Goal: Task Accomplishment & Management: Manage account settings

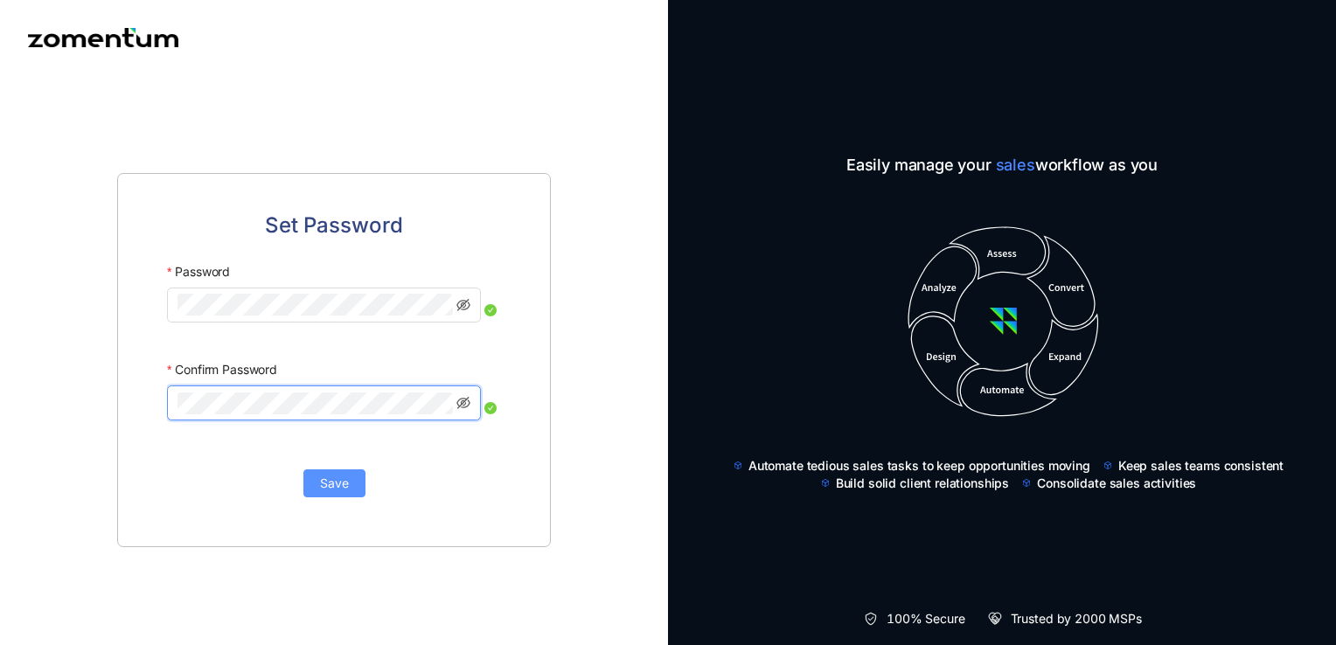
click at [324, 474] on span "Save" at bounding box center [334, 483] width 29 height 19
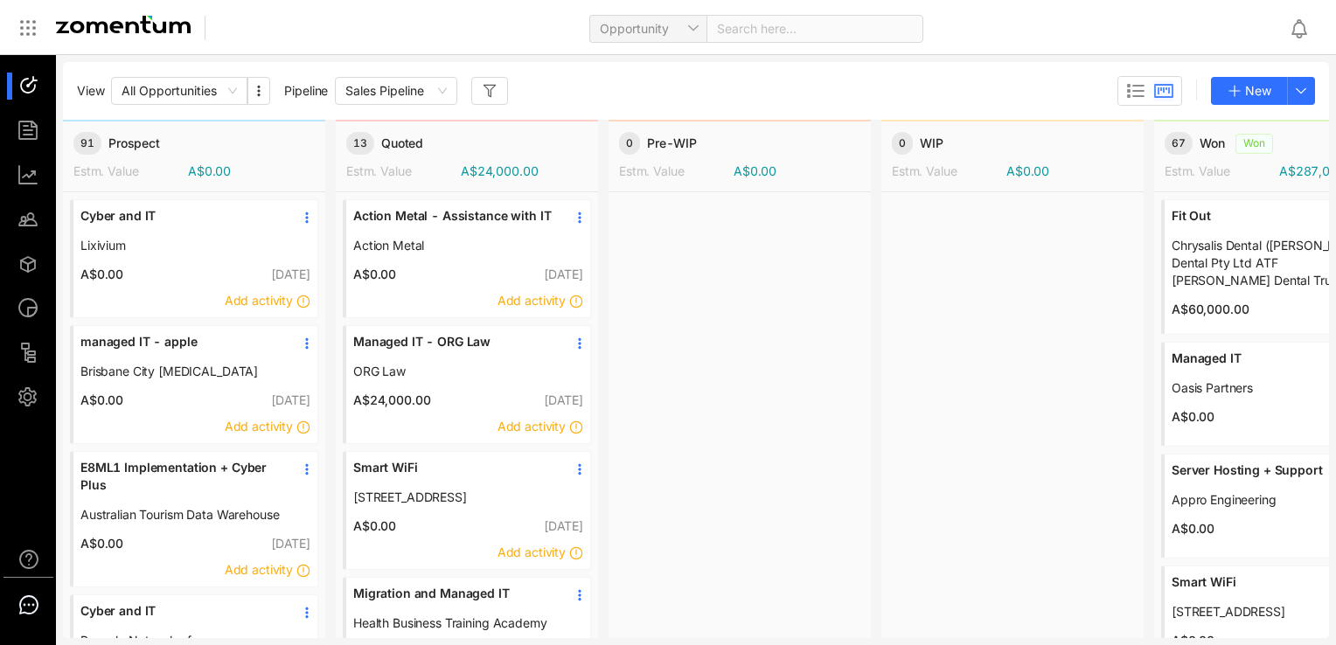
click at [34, 597] on use at bounding box center [28, 604] width 17 height 17
click at [30, 33] on icon at bounding box center [27, 27] width 21 height 21
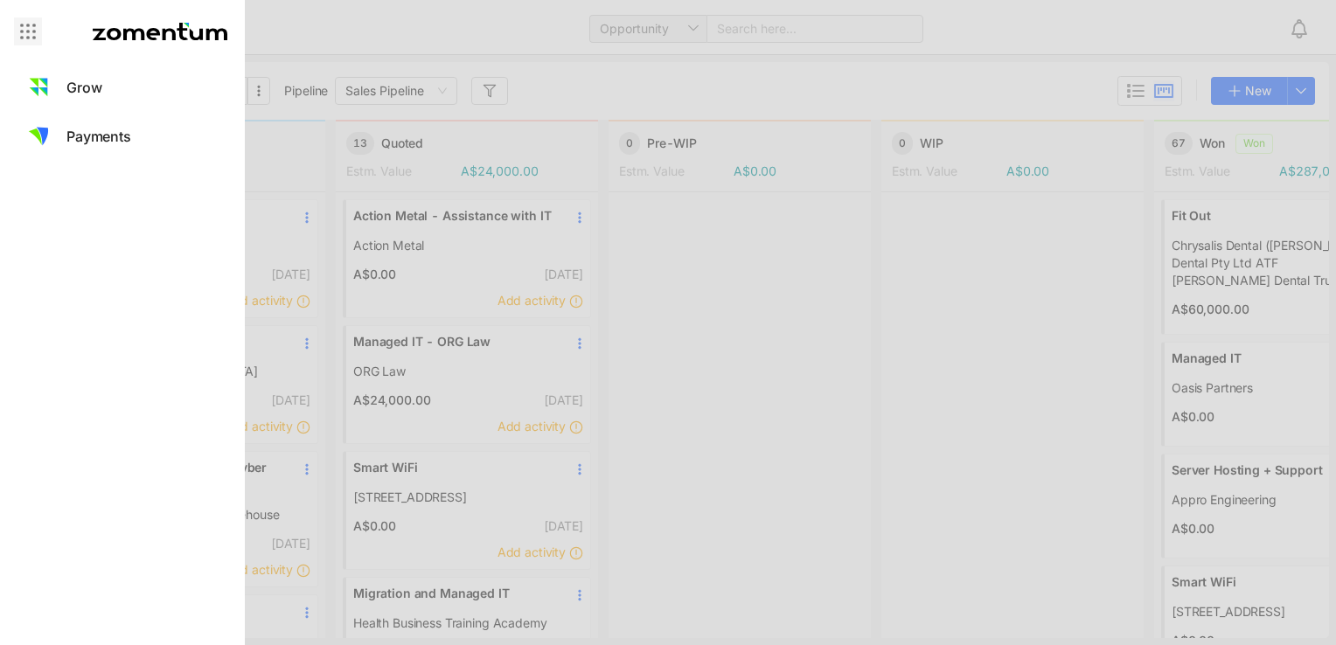
click at [31, 31] on icon at bounding box center [27, 31] width 21 height 21
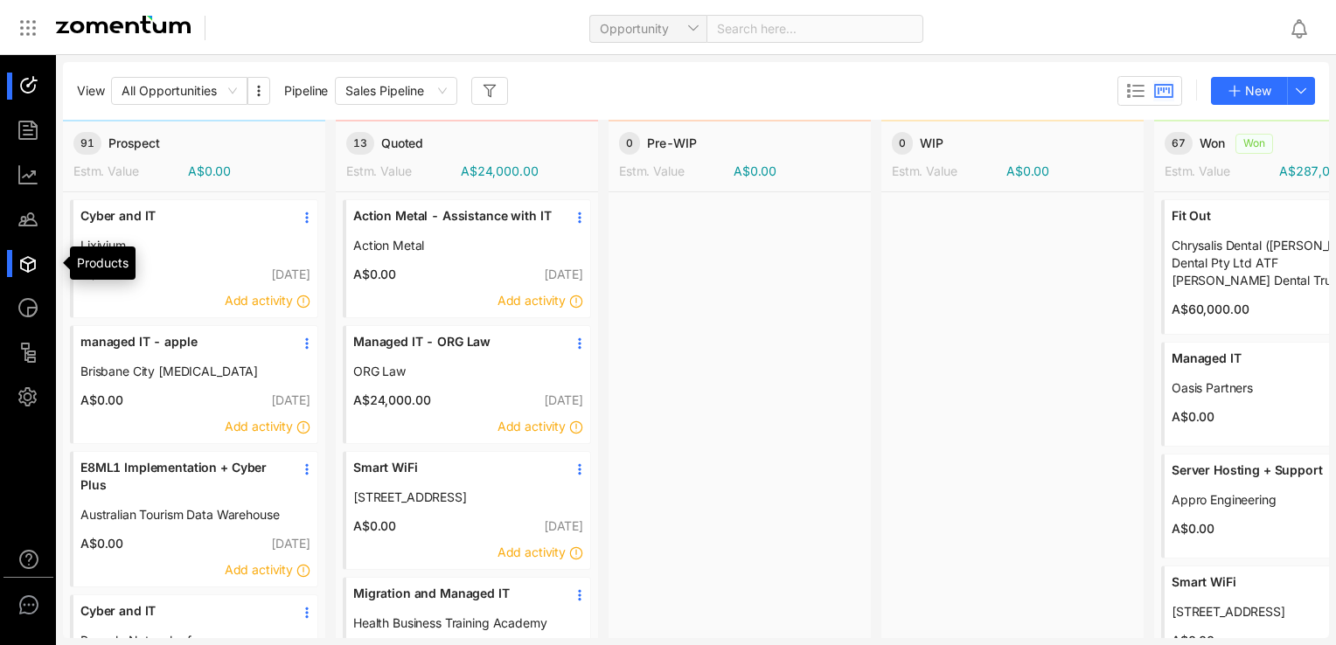
click at [28, 254] on div at bounding box center [36, 263] width 38 height 27
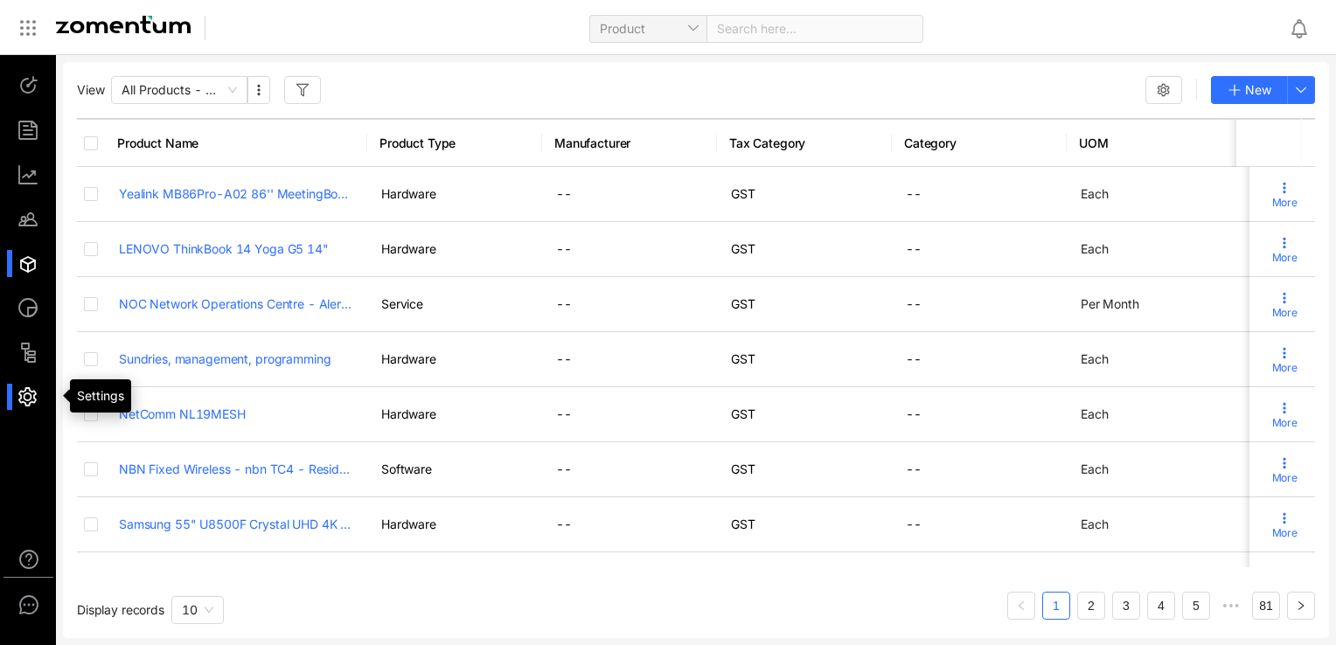
click at [38, 399] on div at bounding box center [36, 397] width 38 height 27
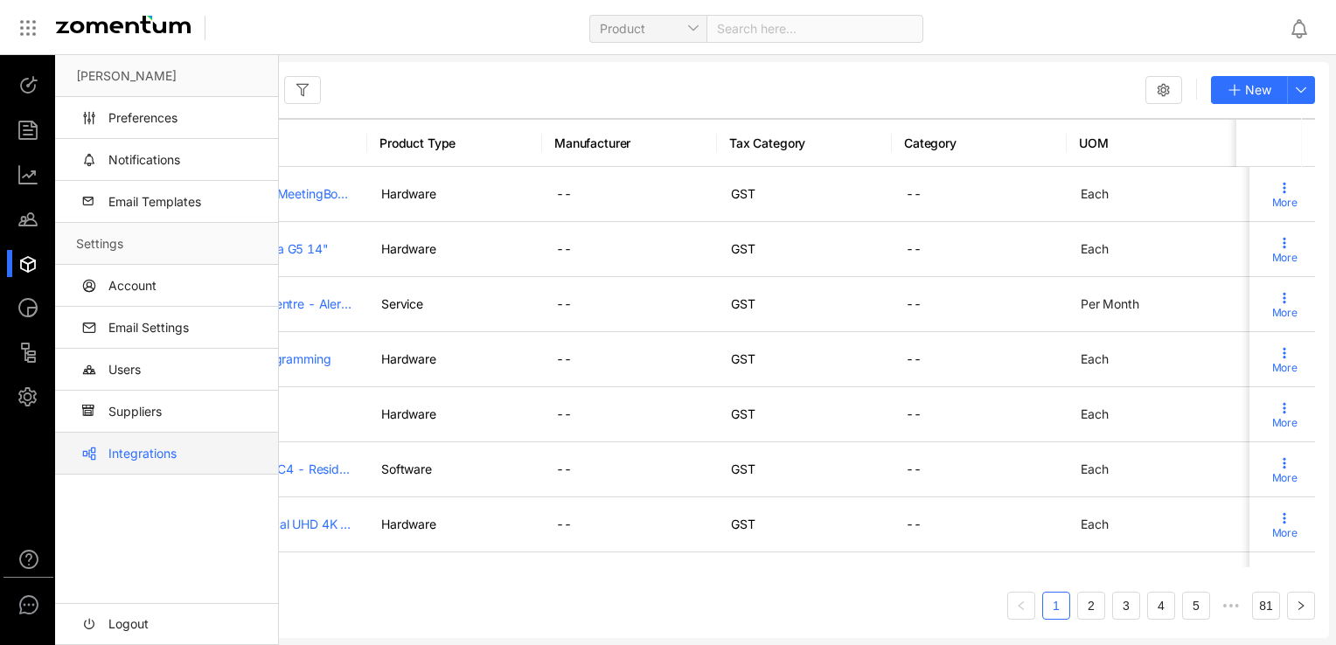
click at [182, 456] on link "Integrations" at bounding box center [170, 454] width 188 height 42
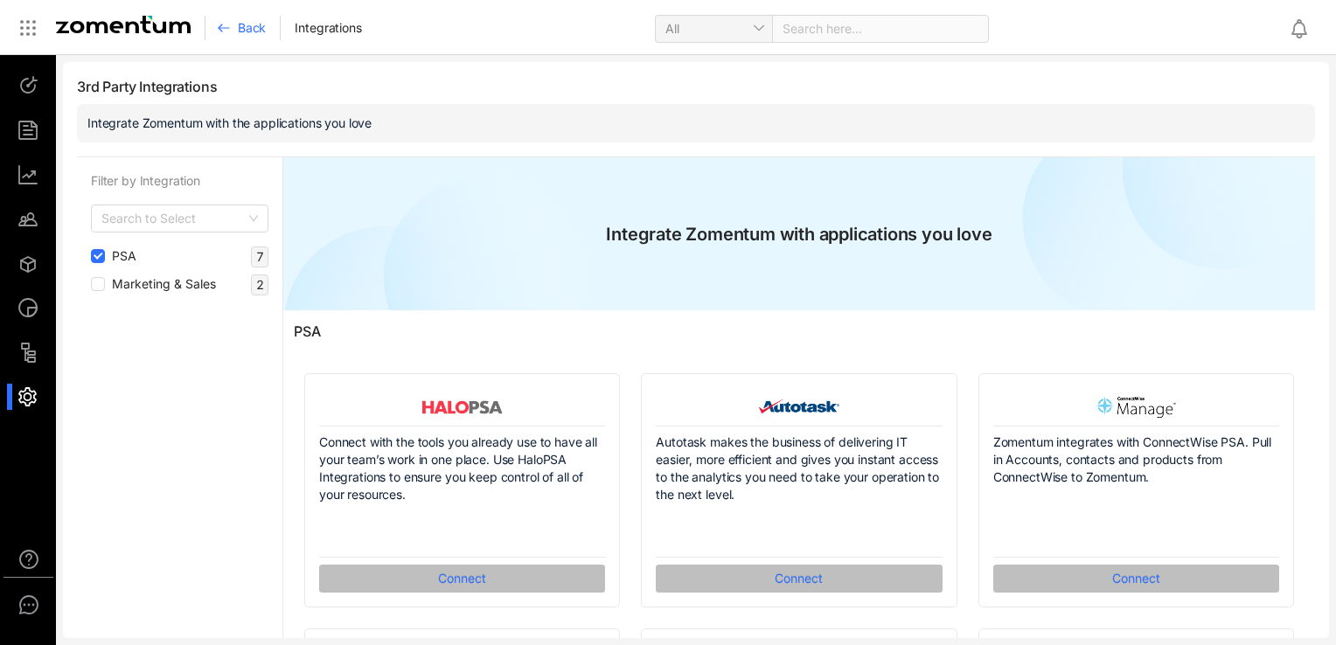
click at [89, 282] on div "Filter by Integration Search to Select PSA 7 Marketing & Sales 2" at bounding box center [180, 648] width 206 height 982
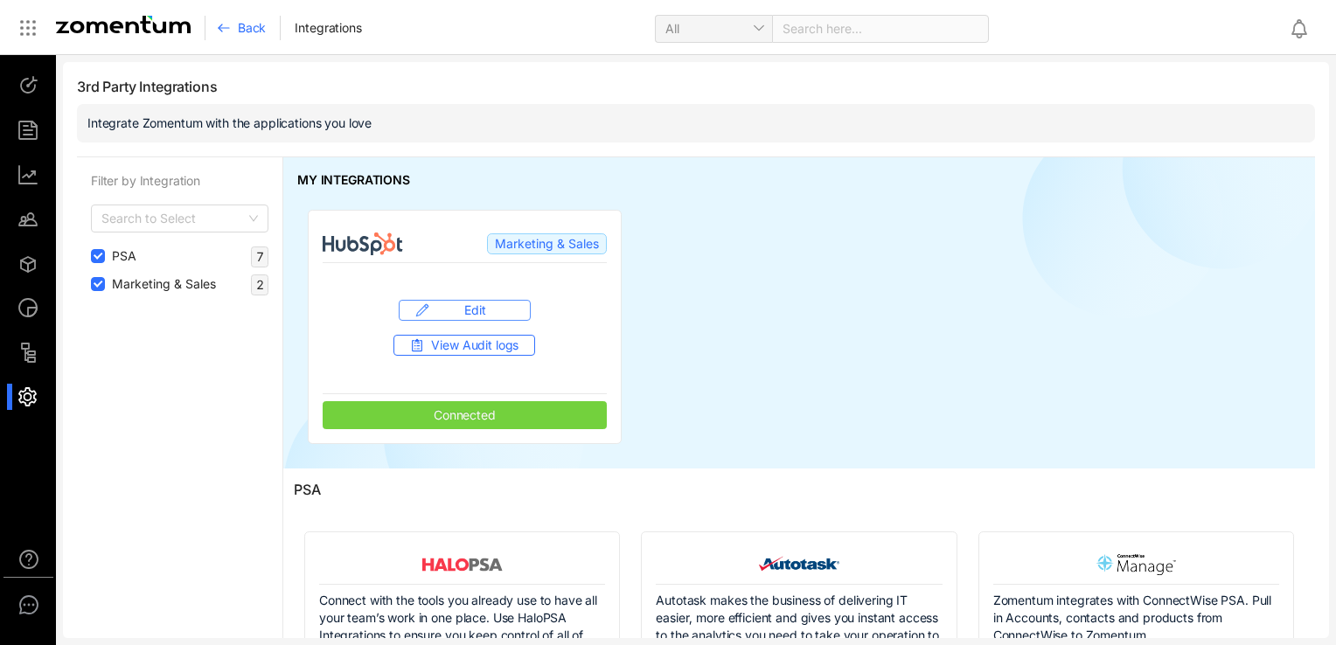
click at [486, 308] on span "Edit" at bounding box center [475, 310] width 78 height 17
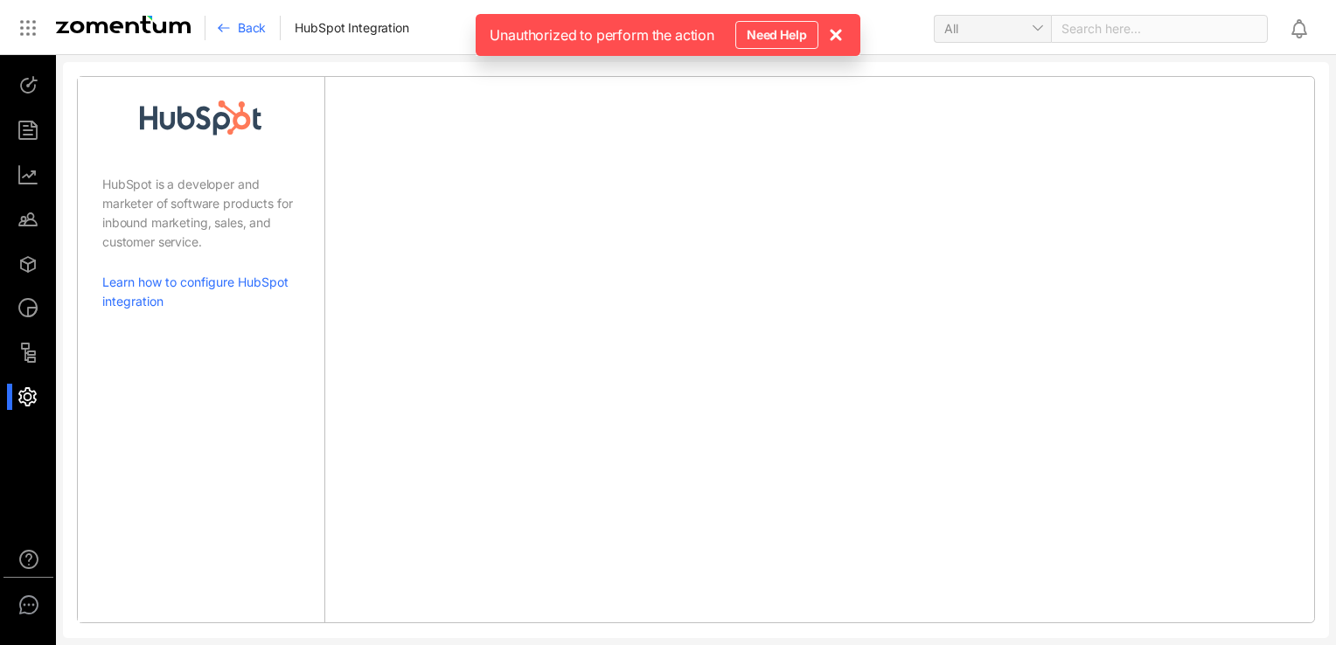
click at [838, 32] on use at bounding box center [836, 35] width 10 height 10
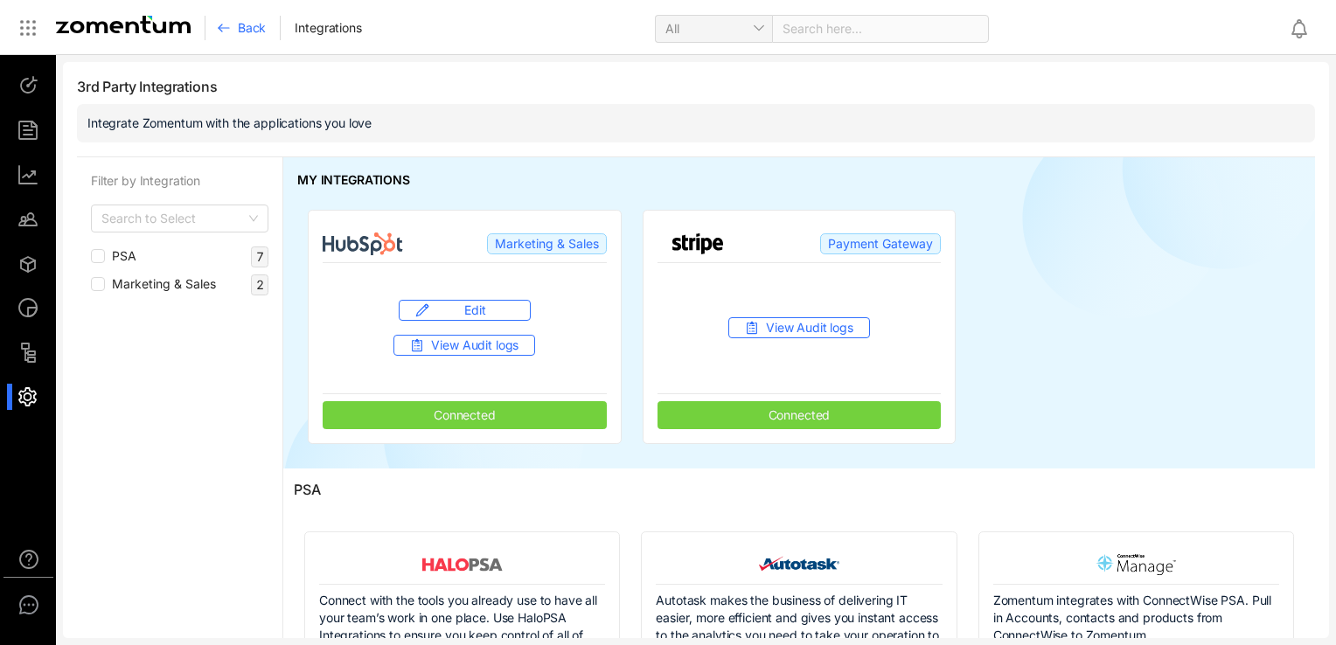
click at [167, 257] on div "PSA 7" at bounding box center [179, 257] width 177 height 21
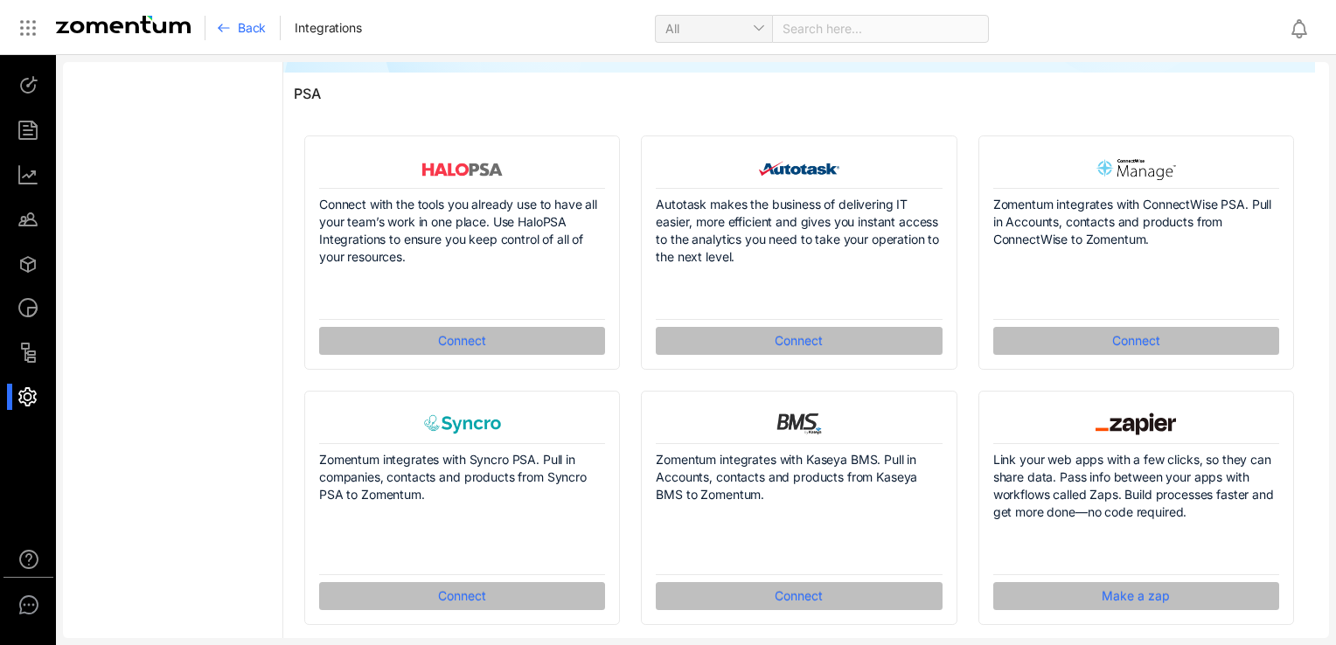
scroll to position [262, 0]
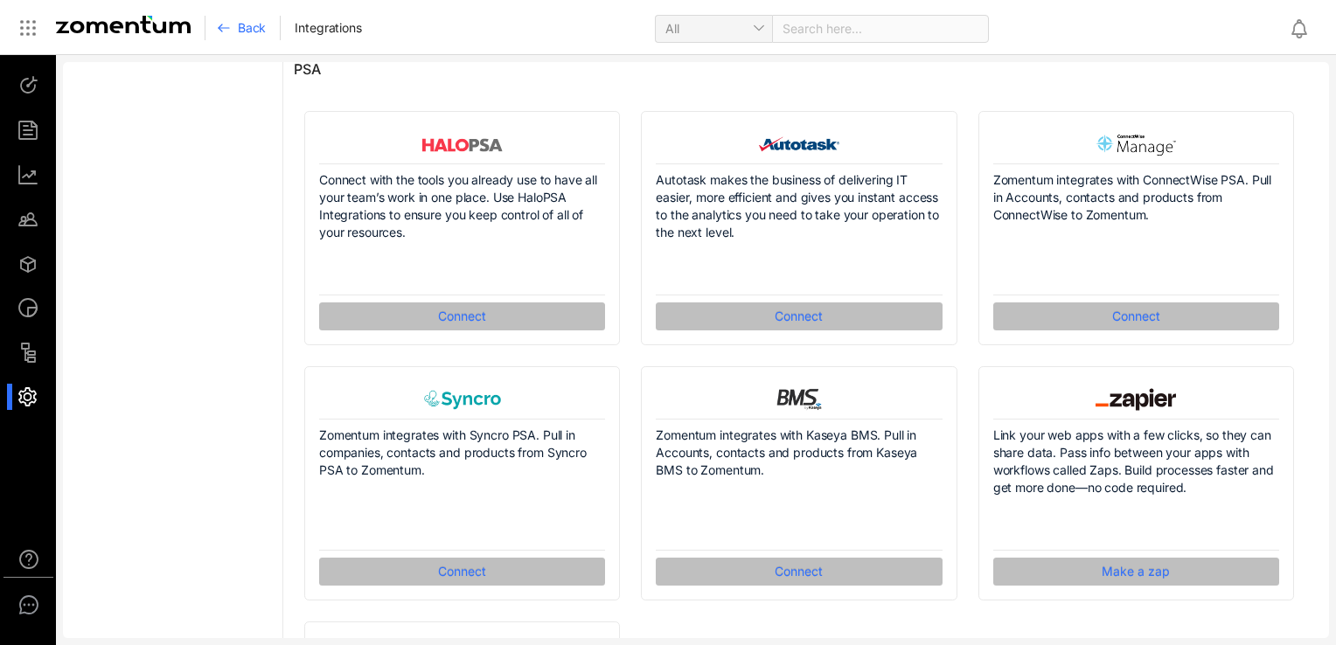
click at [633, 360] on div "Zomentum integrates with Kaseya BMS. Pull in Accounts, contacts and products fr…" at bounding box center [798, 483] width 337 height 255
click at [1300, 358] on div "PSA Connect with the tools you already use to have all your team’s work in one …" at bounding box center [799, 462] width 1032 height 829
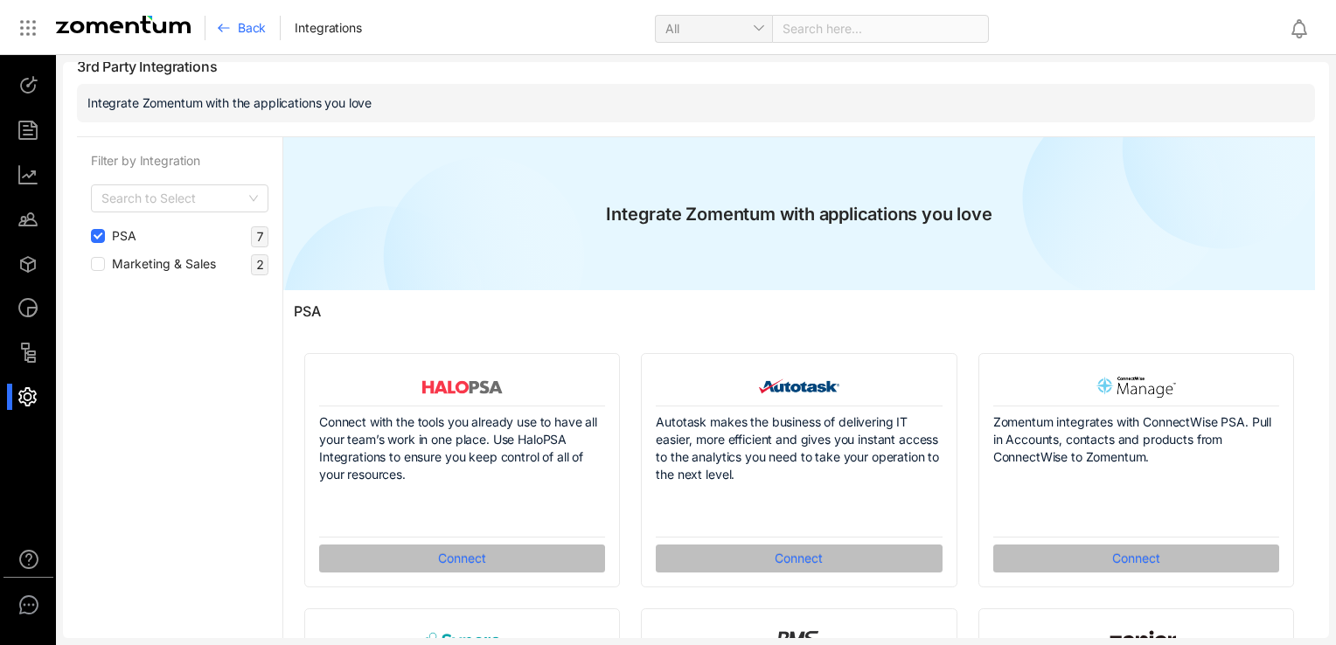
scroll to position [0, 0]
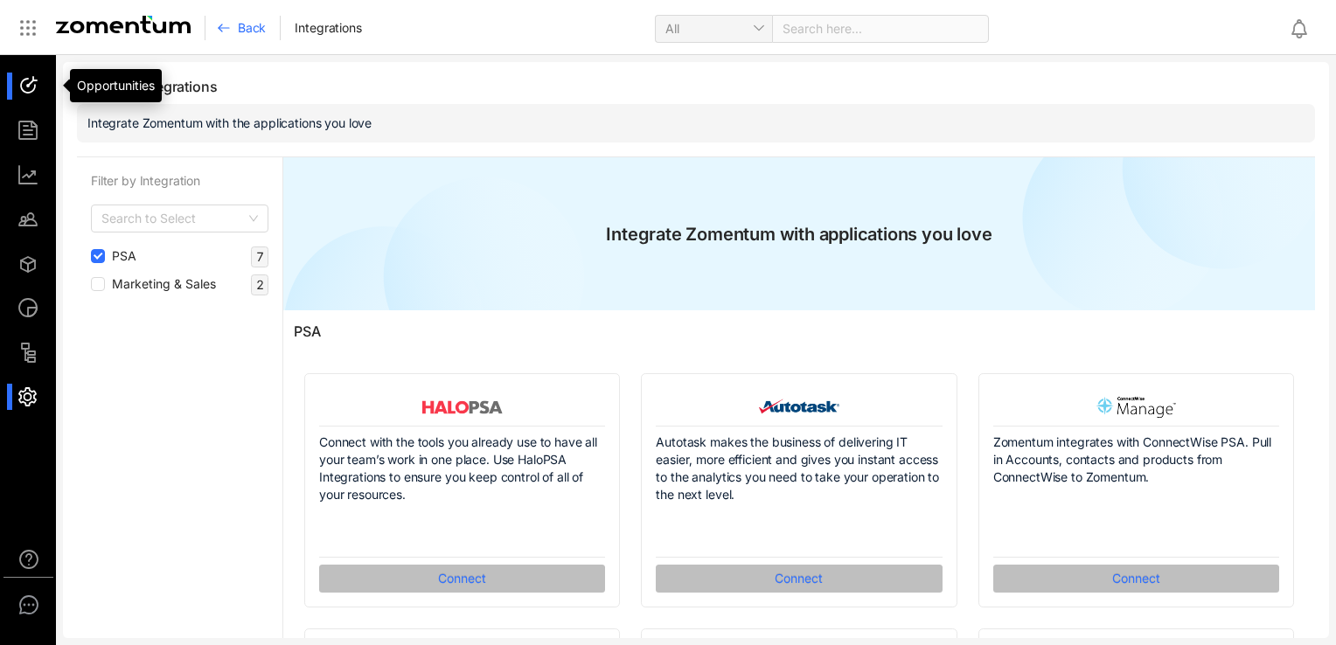
click at [32, 90] on div at bounding box center [36, 86] width 38 height 27
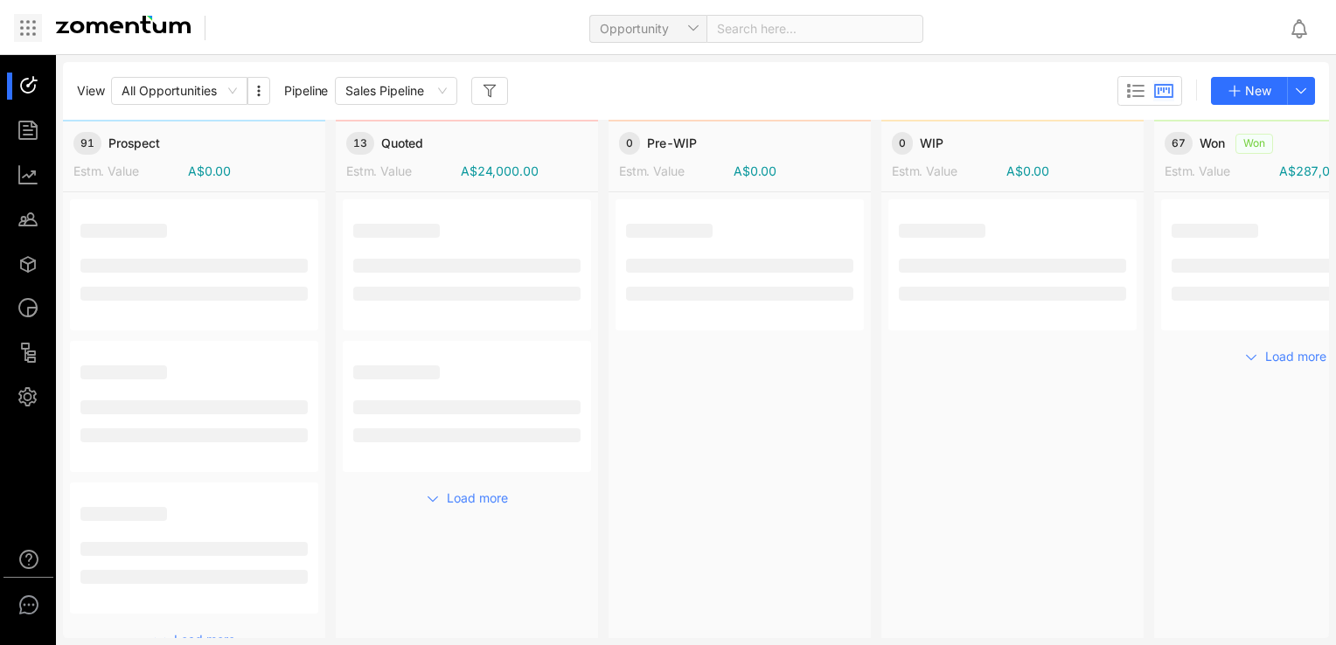
click at [31, 36] on icon at bounding box center [27, 27] width 21 height 21
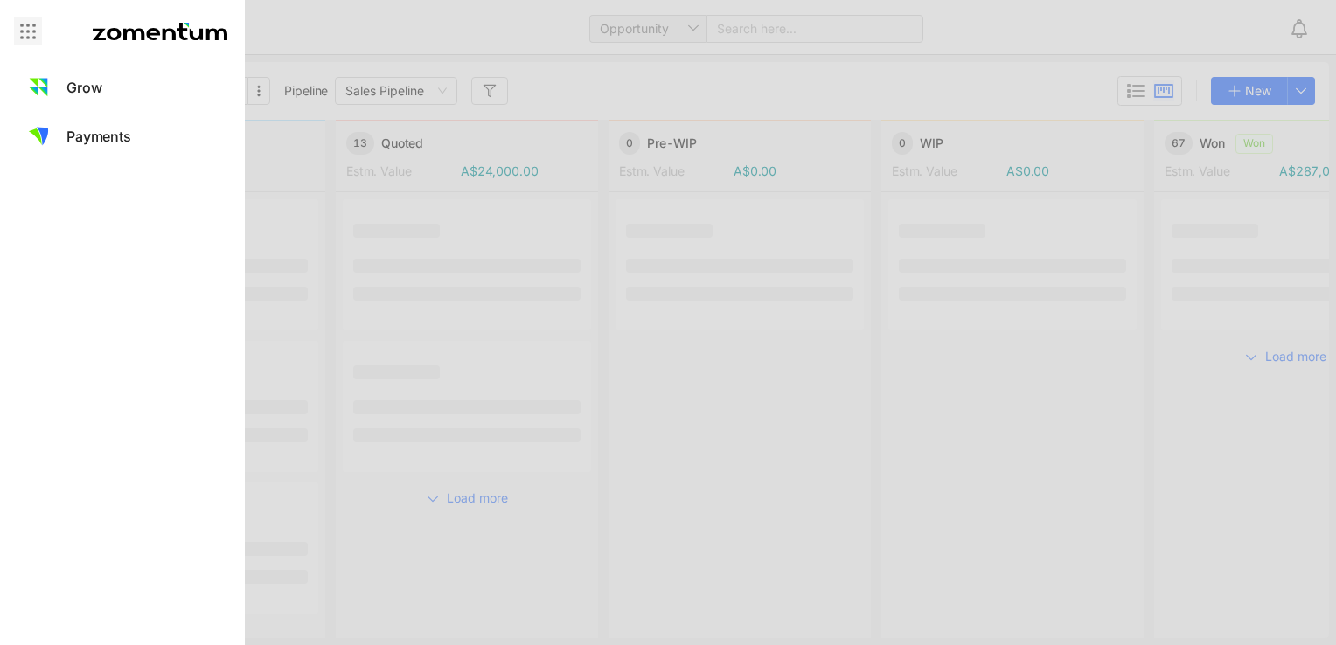
click at [31, 35] on icon at bounding box center [27, 31] width 21 height 21
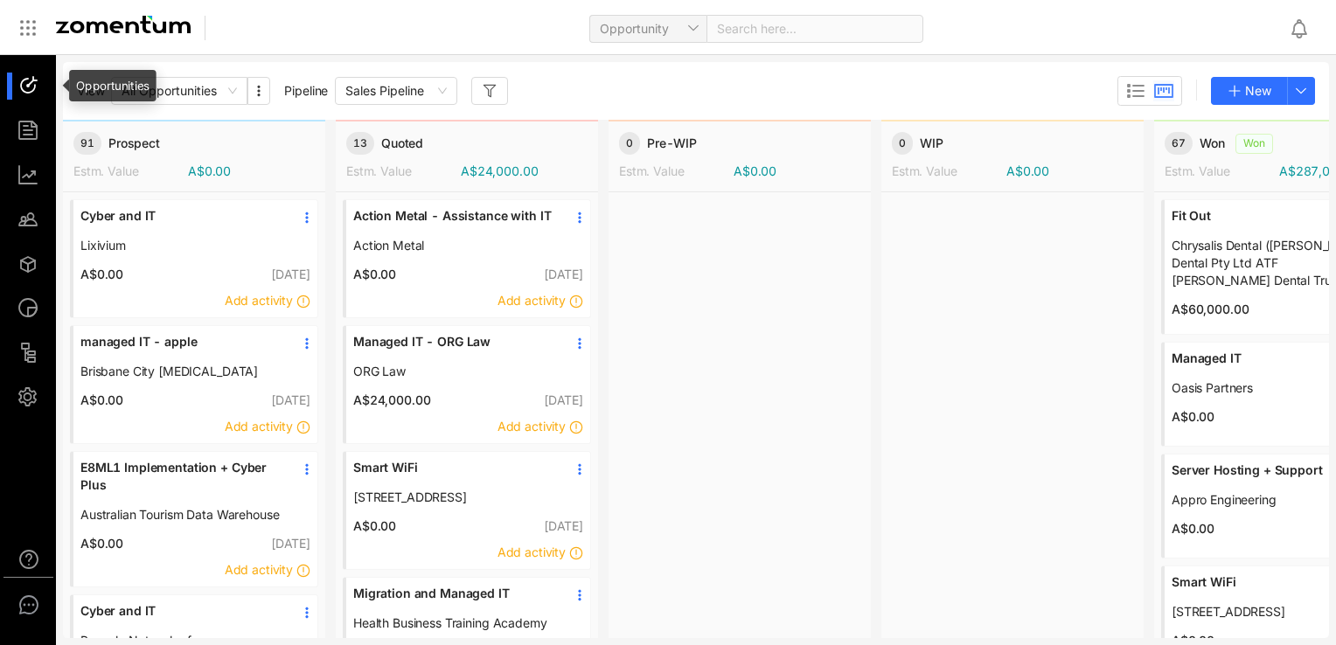
click at [35, 126] on div at bounding box center [36, 130] width 38 height 27
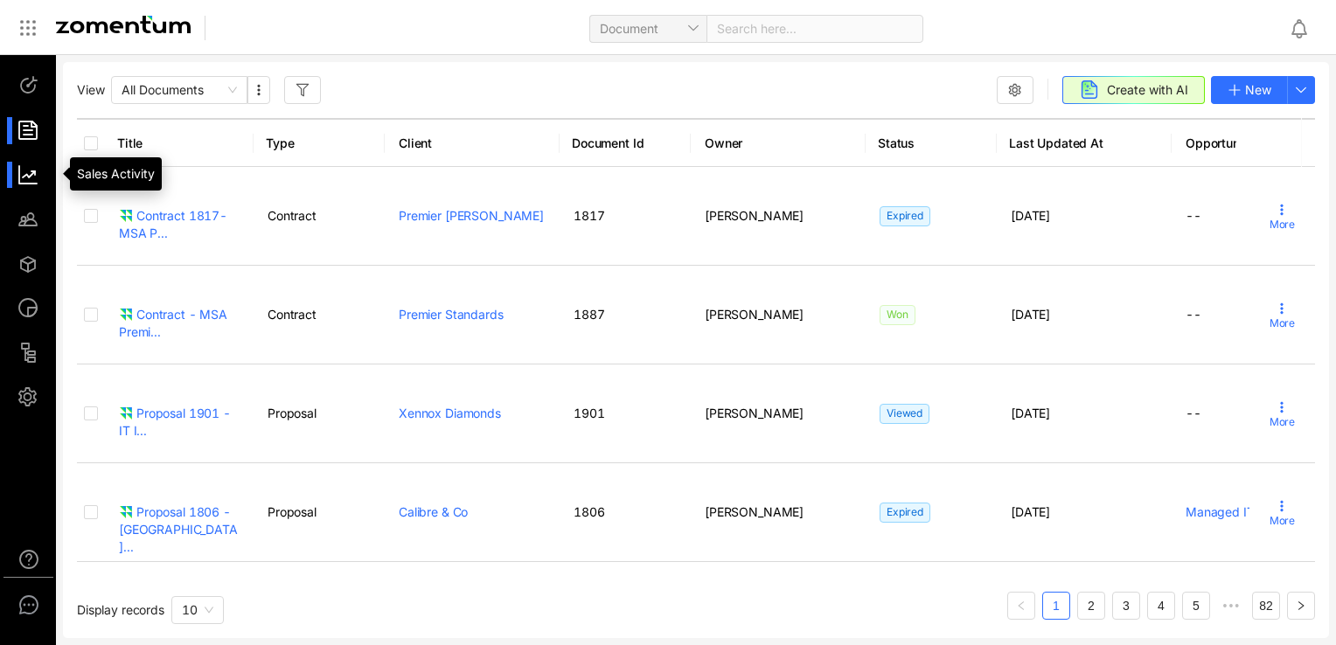
click at [38, 177] on div at bounding box center [36, 175] width 38 height 27
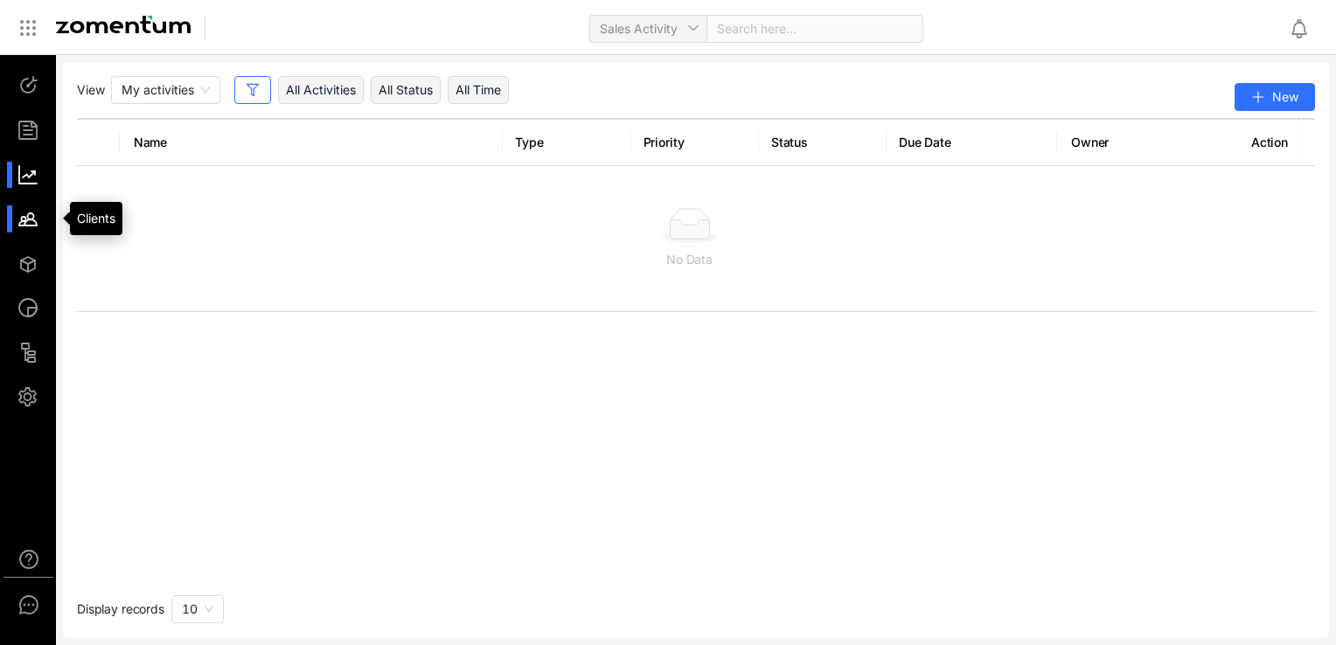
click at [28, 219] on div at bounding box center [36, 218] width 38 height 27
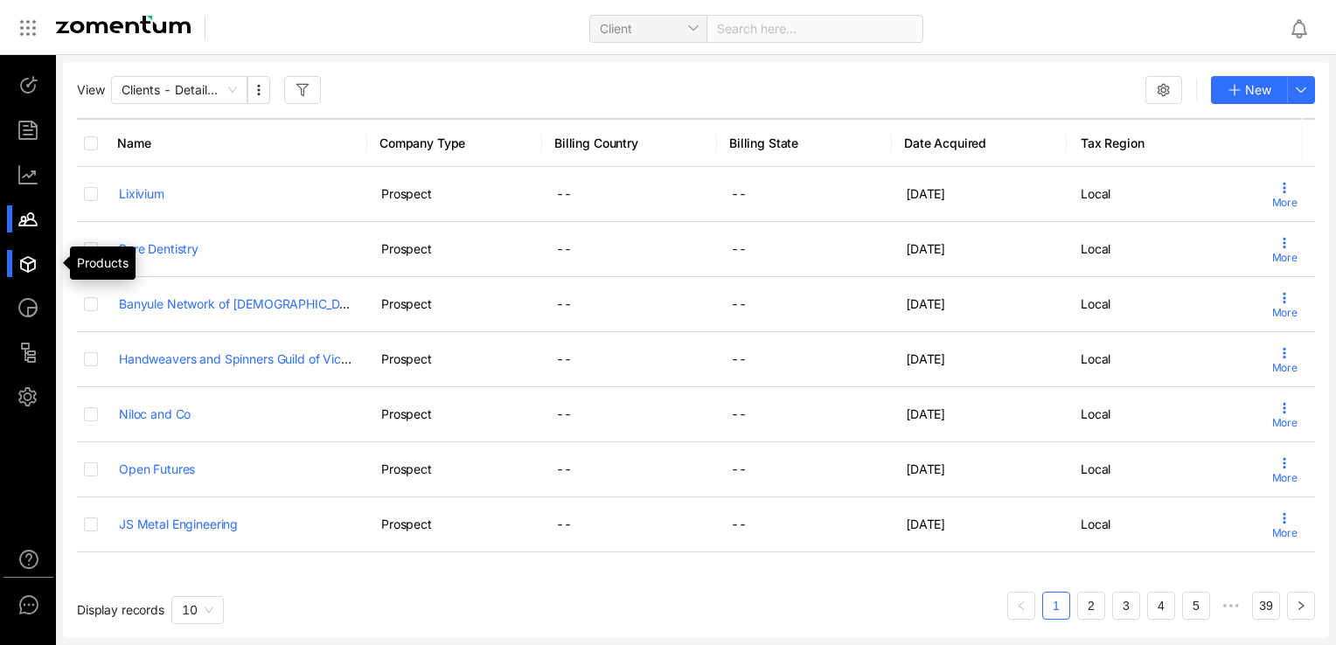
click at [28, 254] on div at bounding box center [36, 263] width 38 height 27
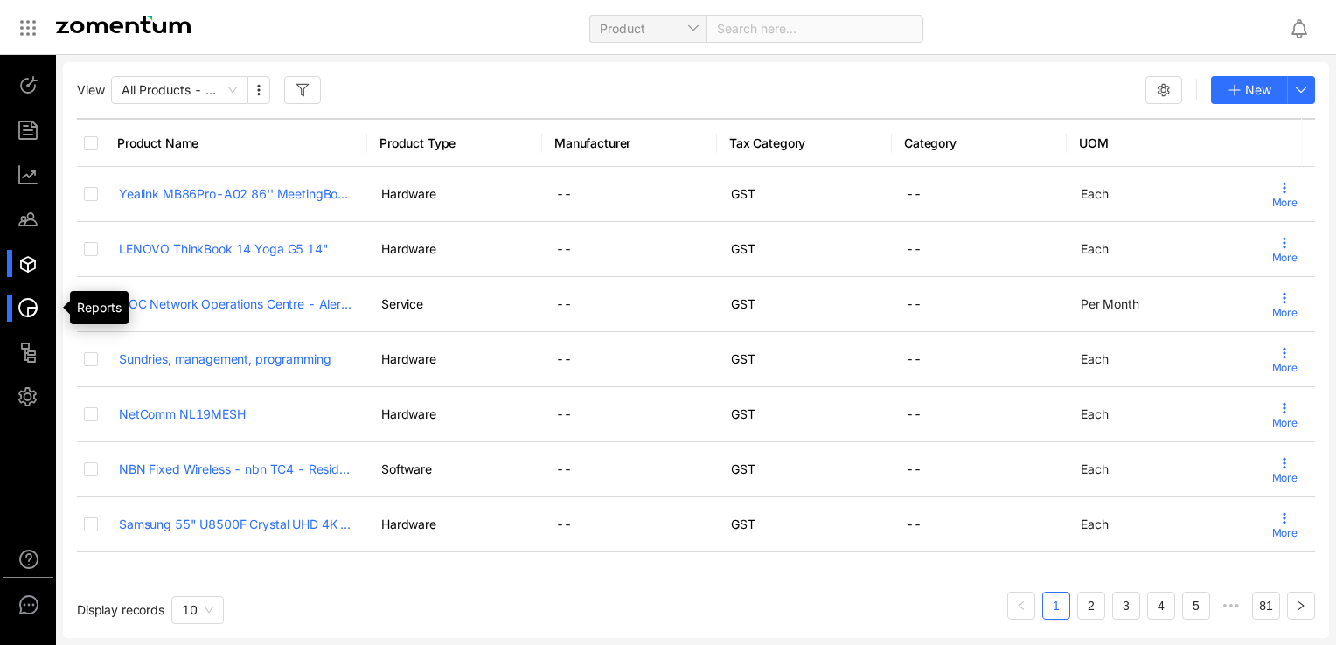
click at [31, 302] on div at bounding box center [36, 308] width 38 height 27
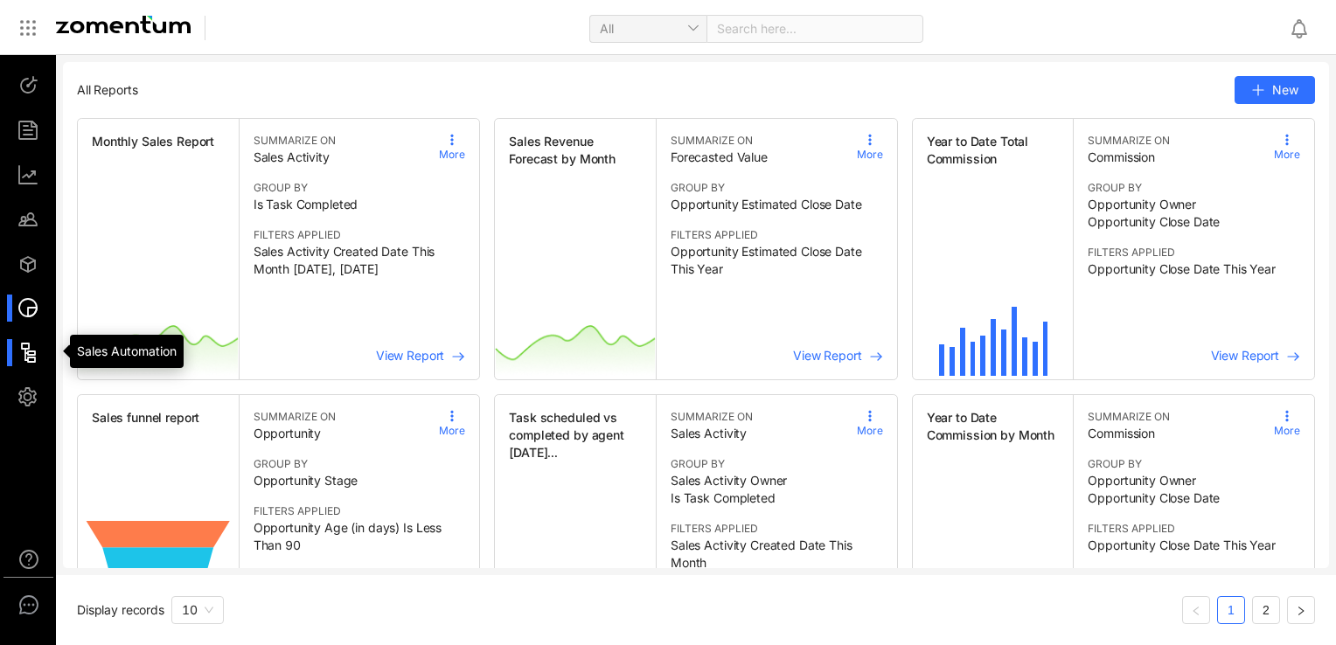
click at [31, 355] on div at bounding box center [36, 352] width 38 height 27
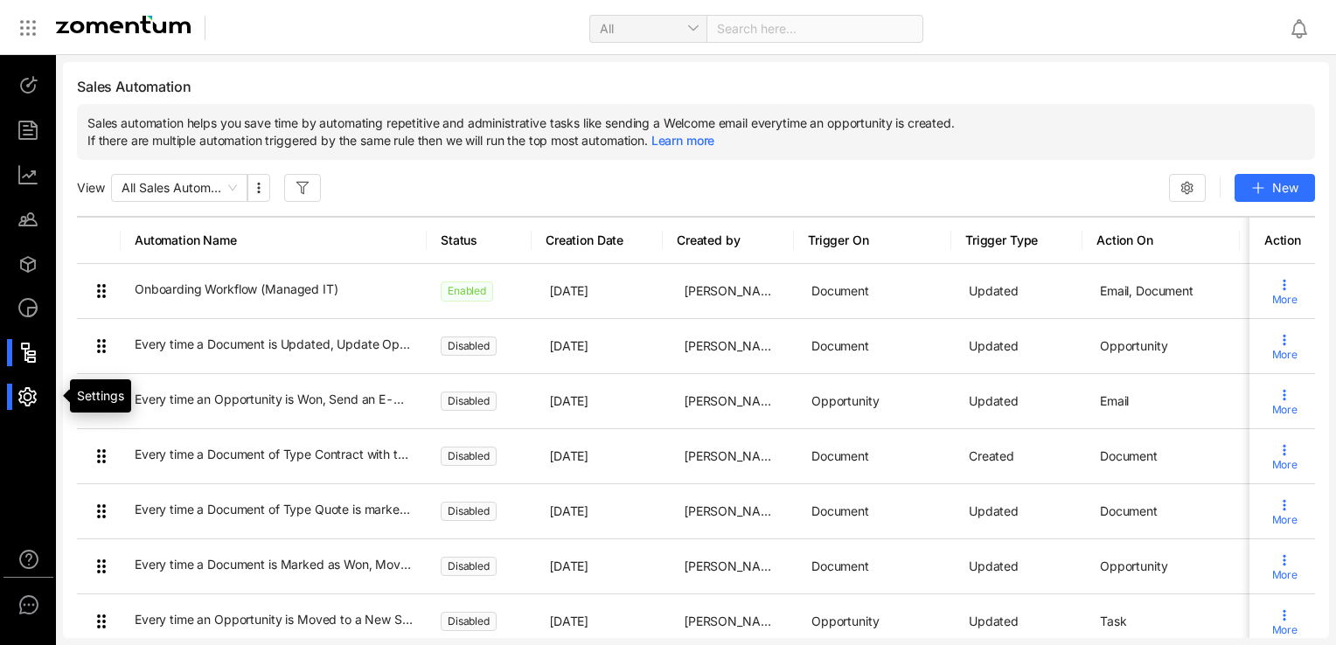
click at [34, 401] on div at bounding box center [36, 397] width 38 height 27
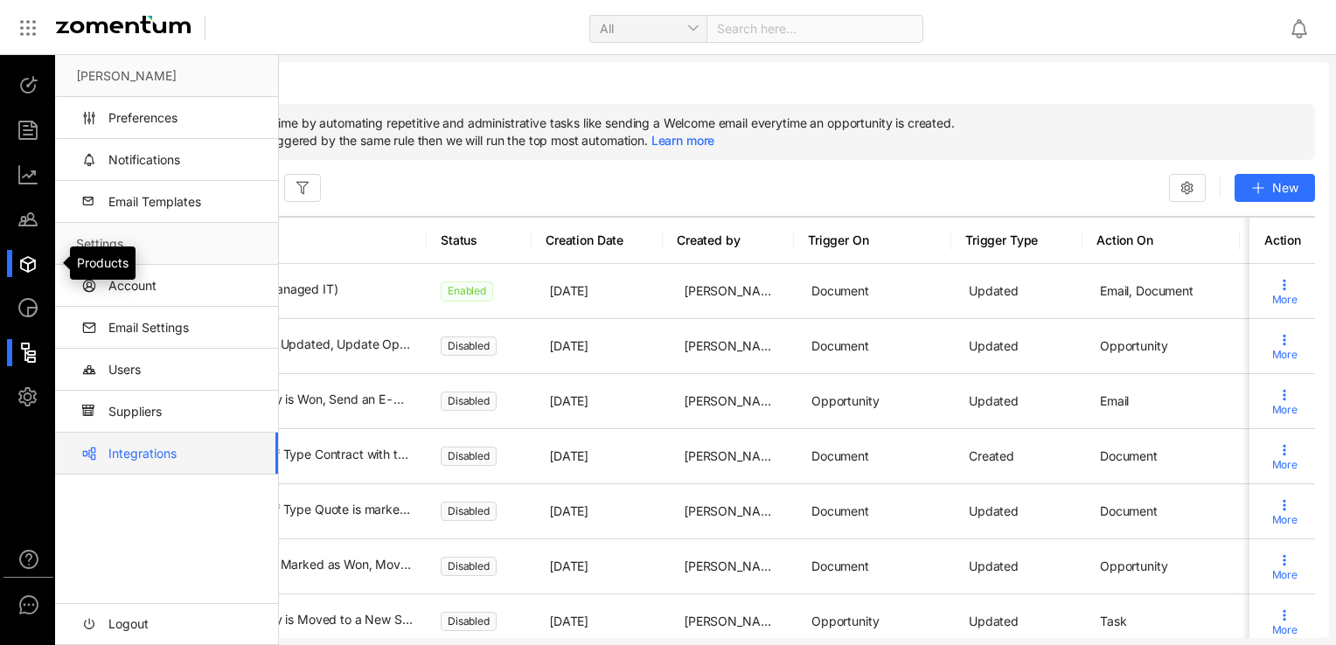
click at [21, 260] on div at bounding box center [36, 263] width 38 height 27
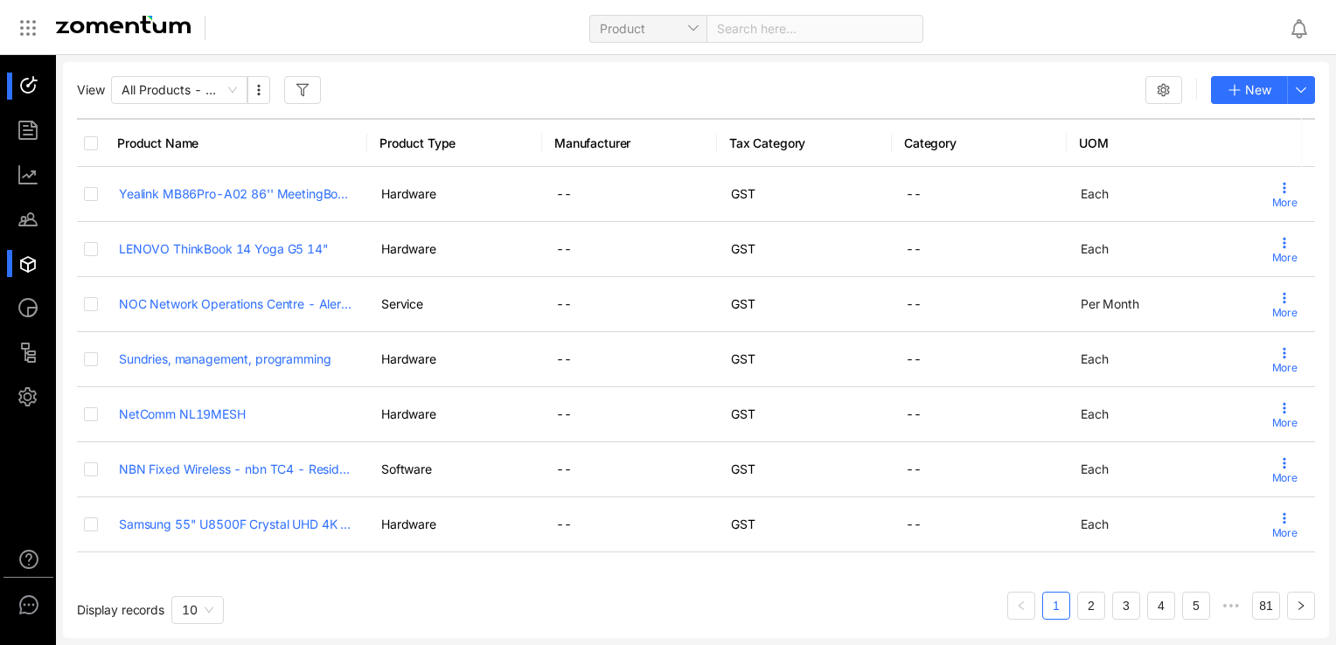
click at [34, 90] on div at bounding box center [36, 86] width 38 height 27
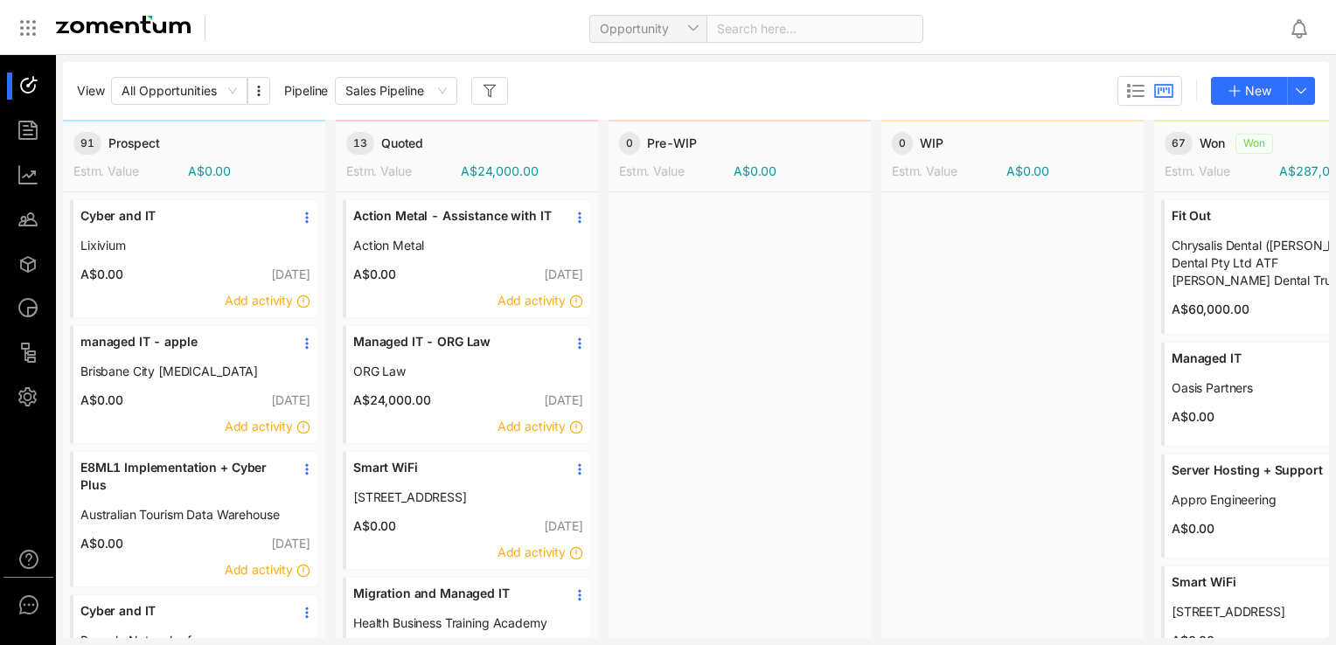
click at [605, 101] on div "View All Opportunities Pipeline Sales Pipeline New" at bounding box center [696, 91] width 1238 height 30
click at [29, 120] on div at bounding box center [36, 130] width 38 height 27
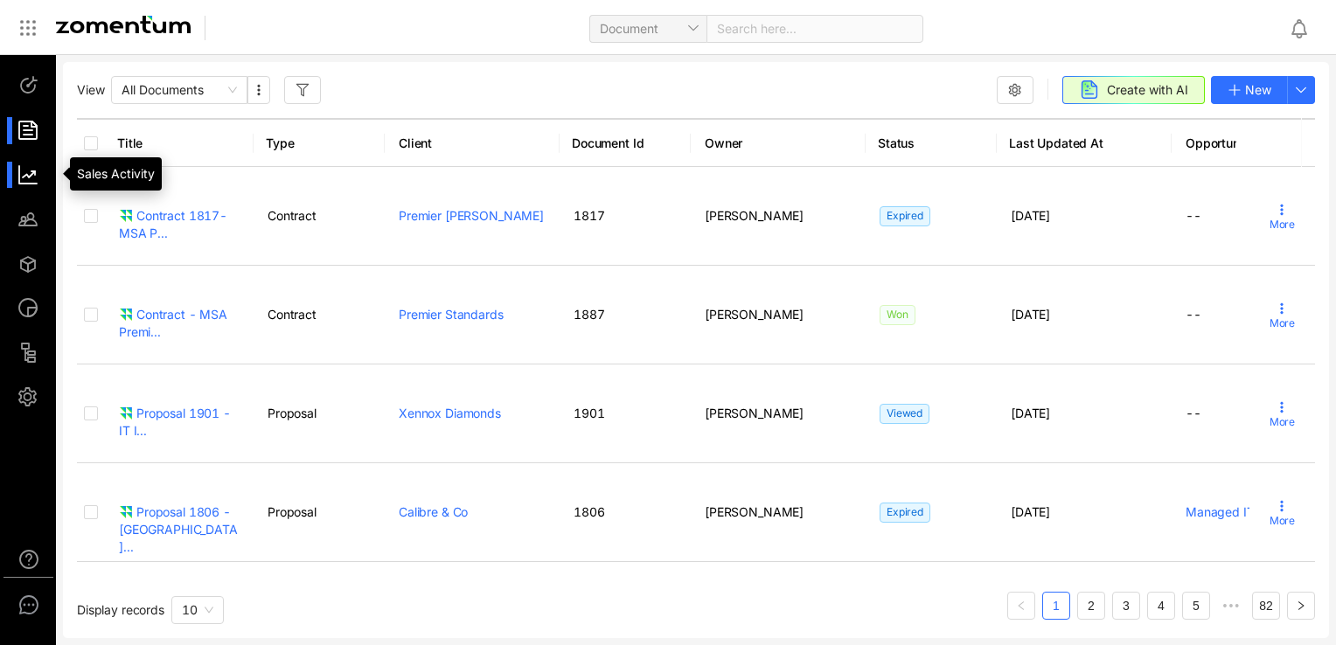
click at [38, 165] on div at bounding box center [36, 175] width 38 height 27
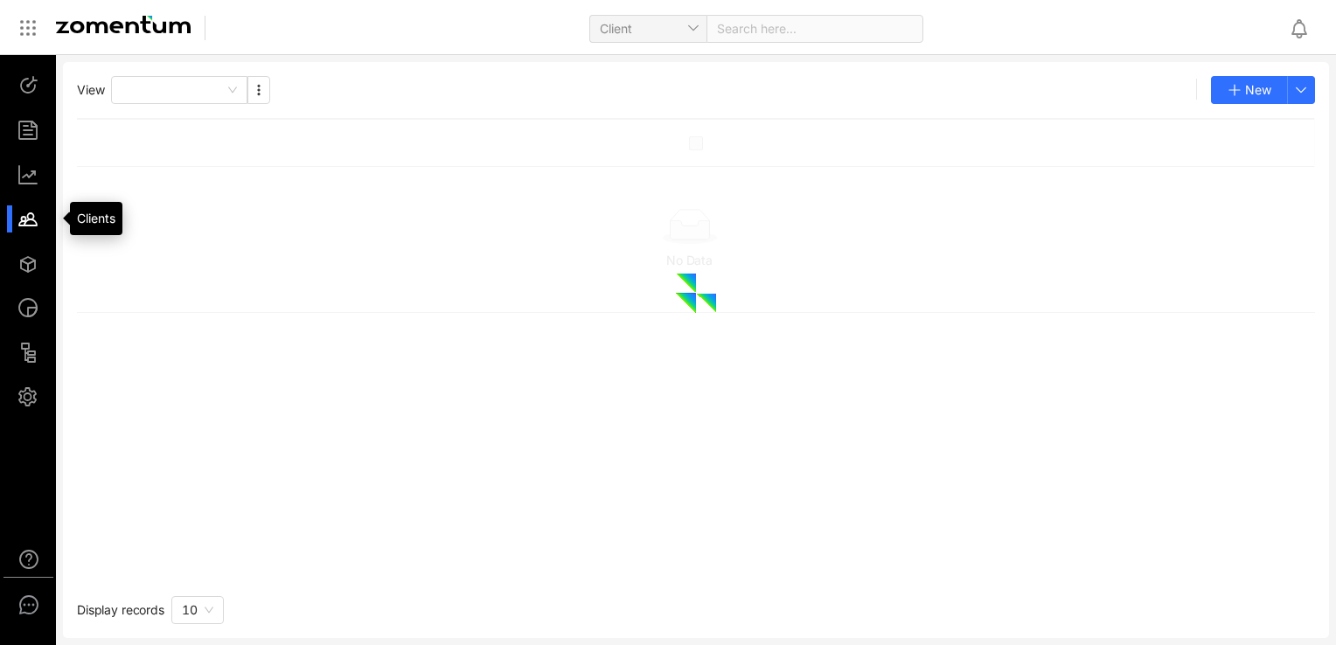
click at [35, 225] on div at bounding box center [36, 218] width 38 height 27
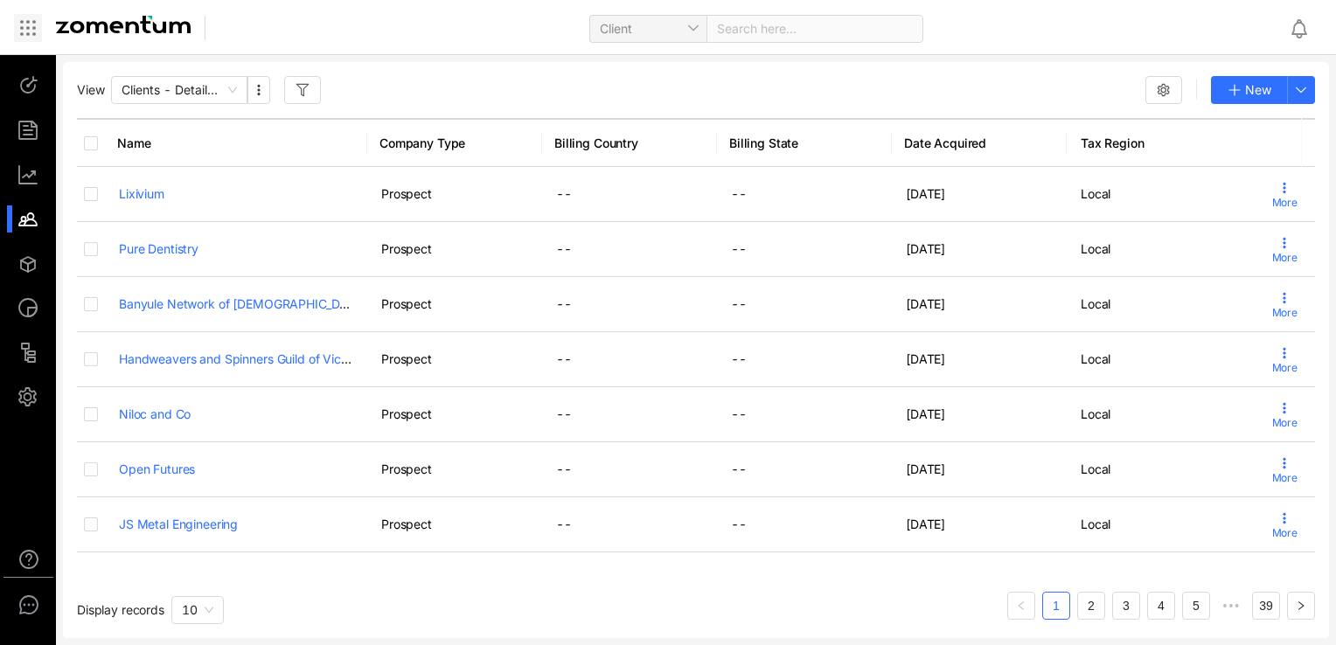
click at [33, 27] on icon at bounding box center [34, 28] width 2 height 2
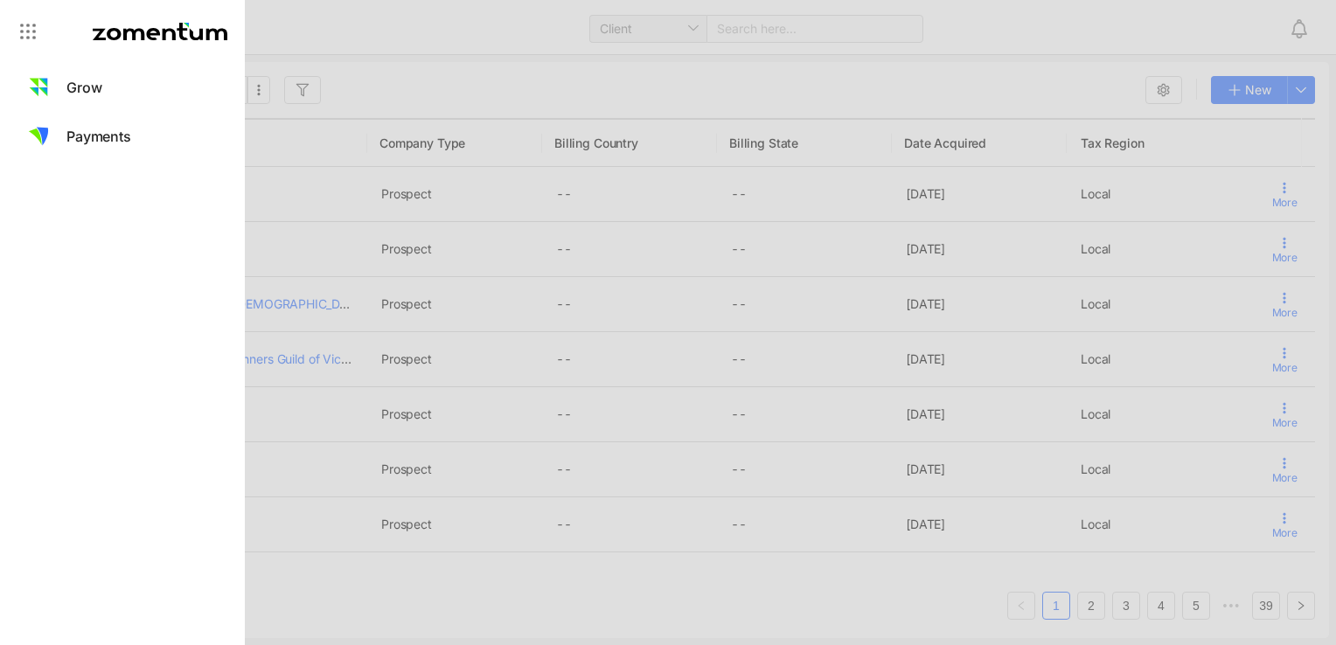
click at [32, 26] on icon at bounding box center [27, 31] width 21 height 21
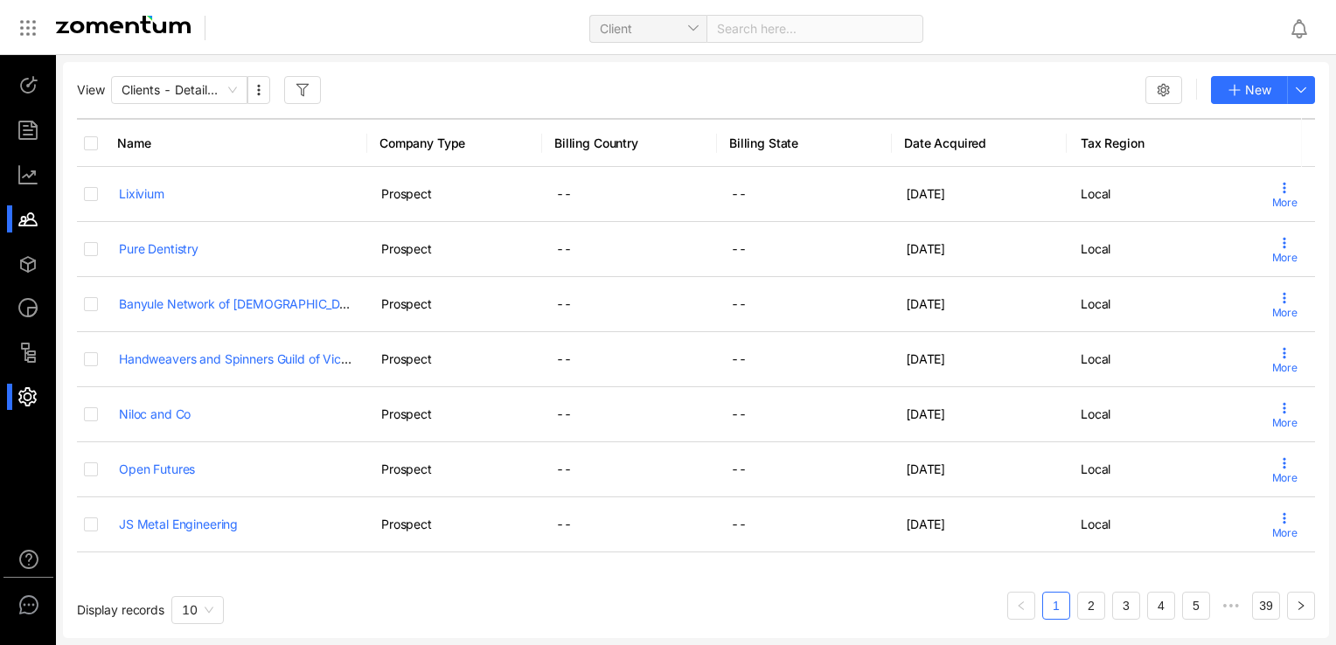
click at [34, 362] on div at bounding box center [36, 352] width 38 height 27
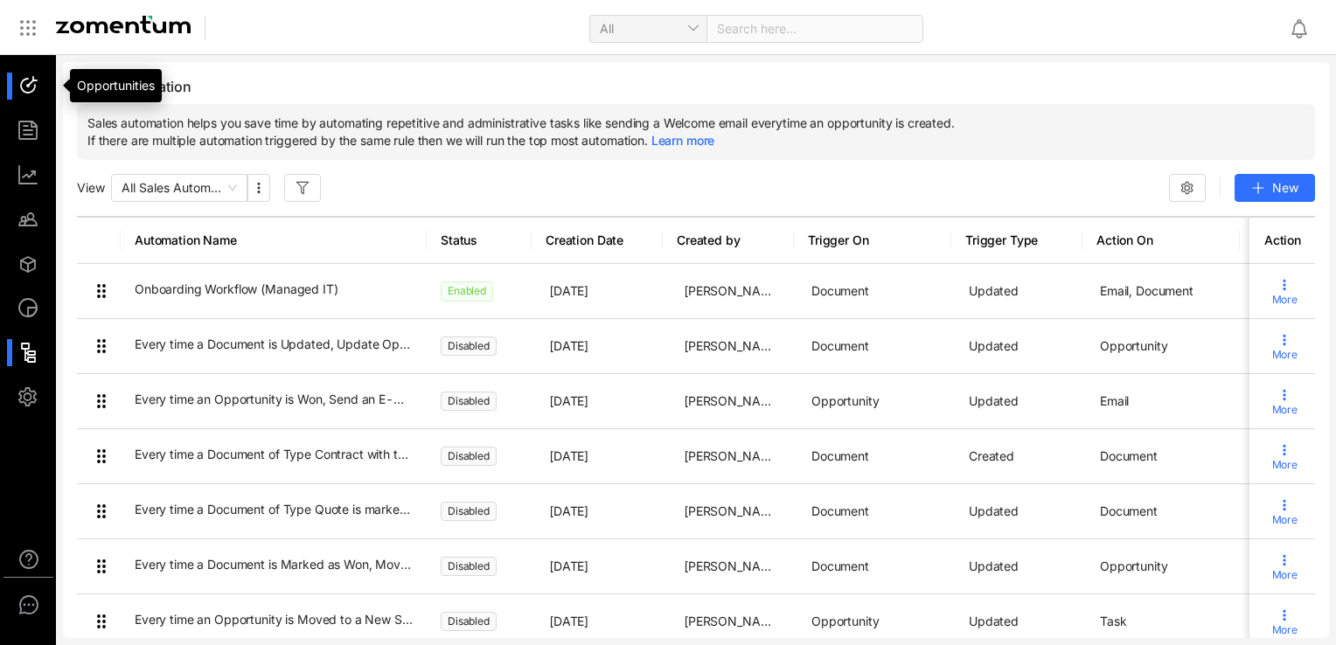
click at [31, 86] on div at bounding box center [36, 86] width 38 height 27
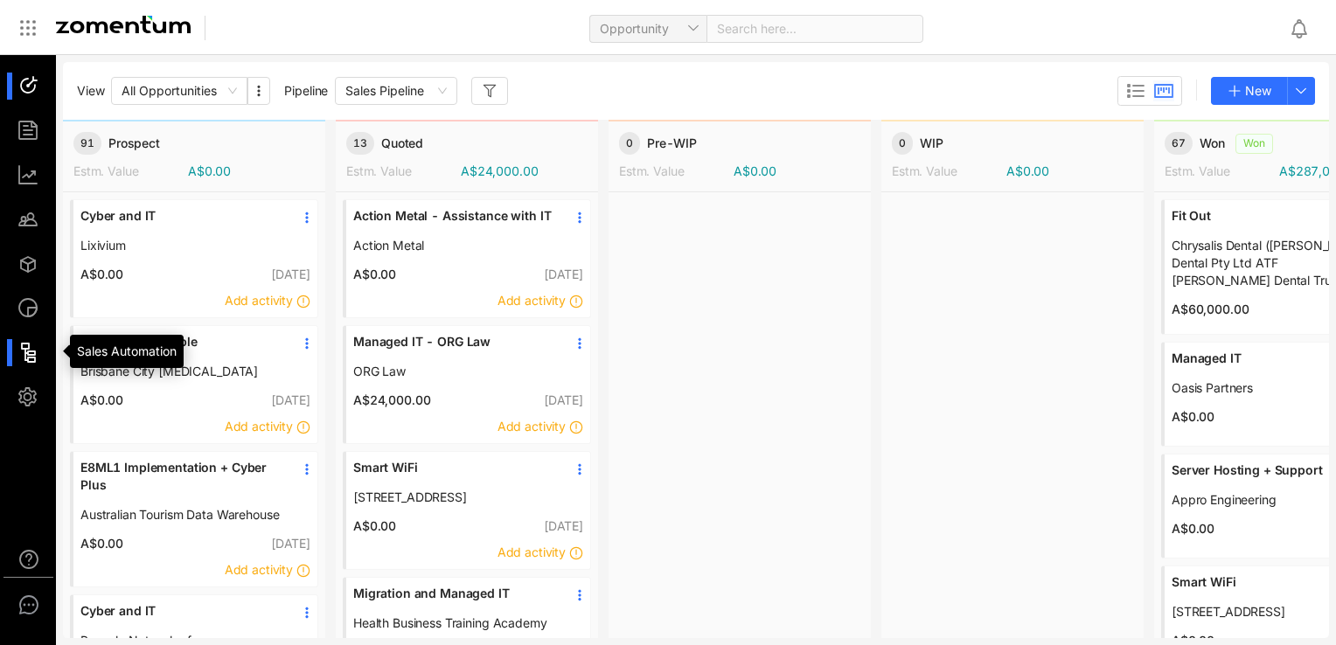
click at [38, 355] on div at bounding box center [36, 352] width 38 height 27
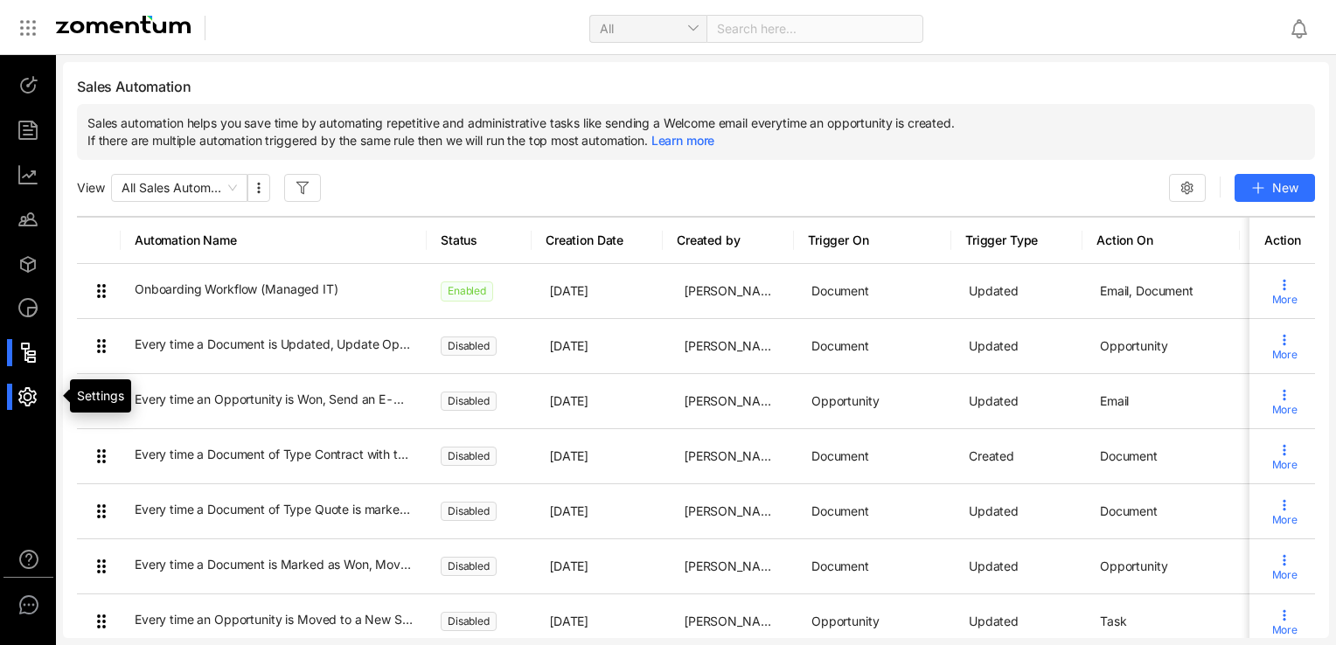
click at [32, 401] on div at bounding box center [36, 397] width 38 height 27
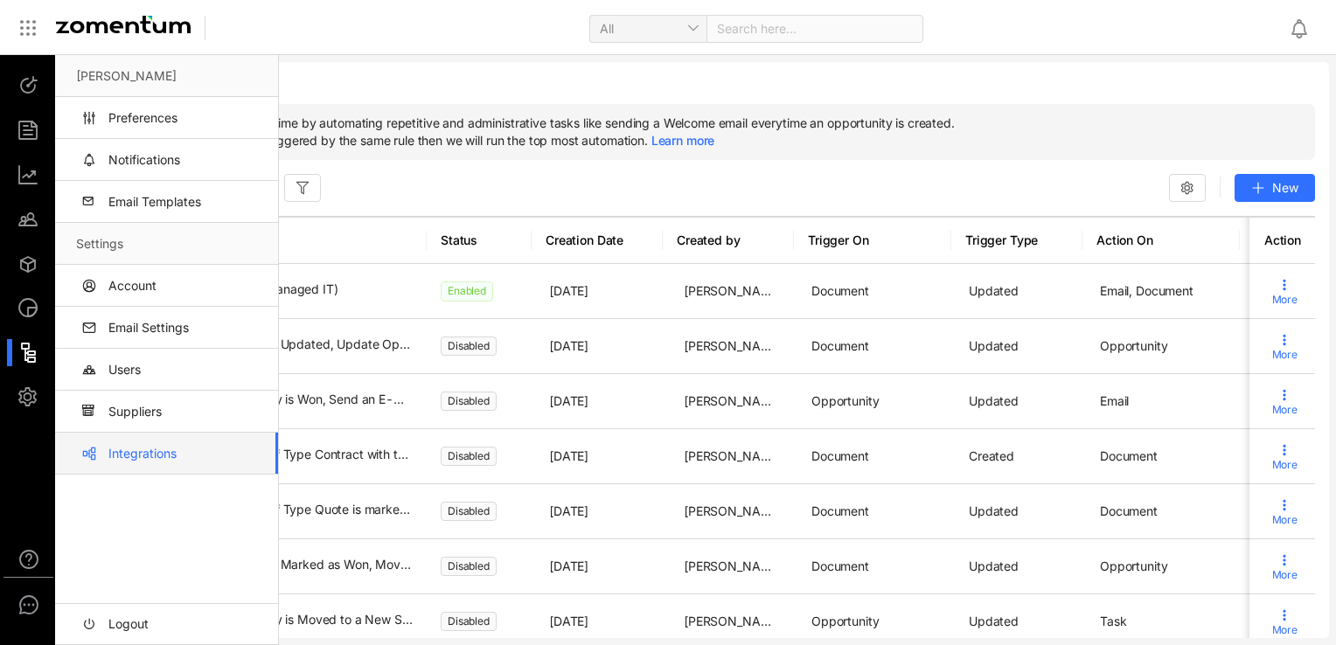
click at [170, 447] on link "Integrations" at bounding box center [170, 454] width 188 height 42
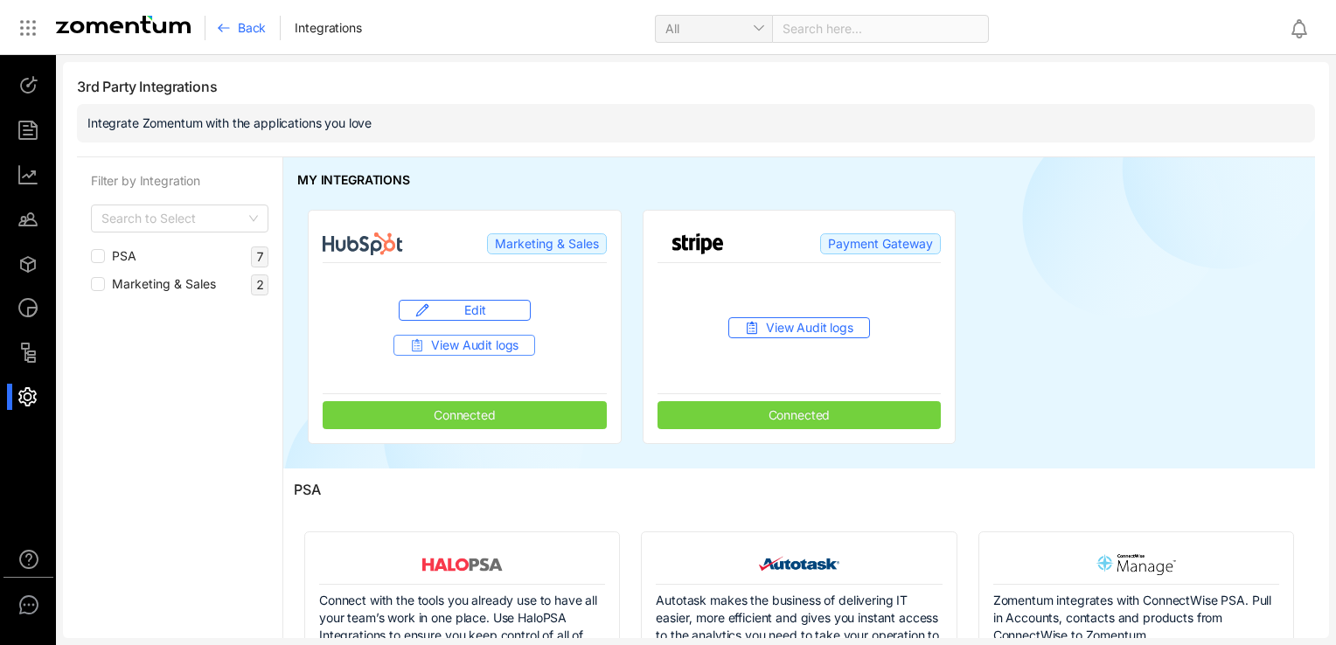
click at [497, 348] on span "View Audit logs" at bounding box center [474, 345] width 87 height 17
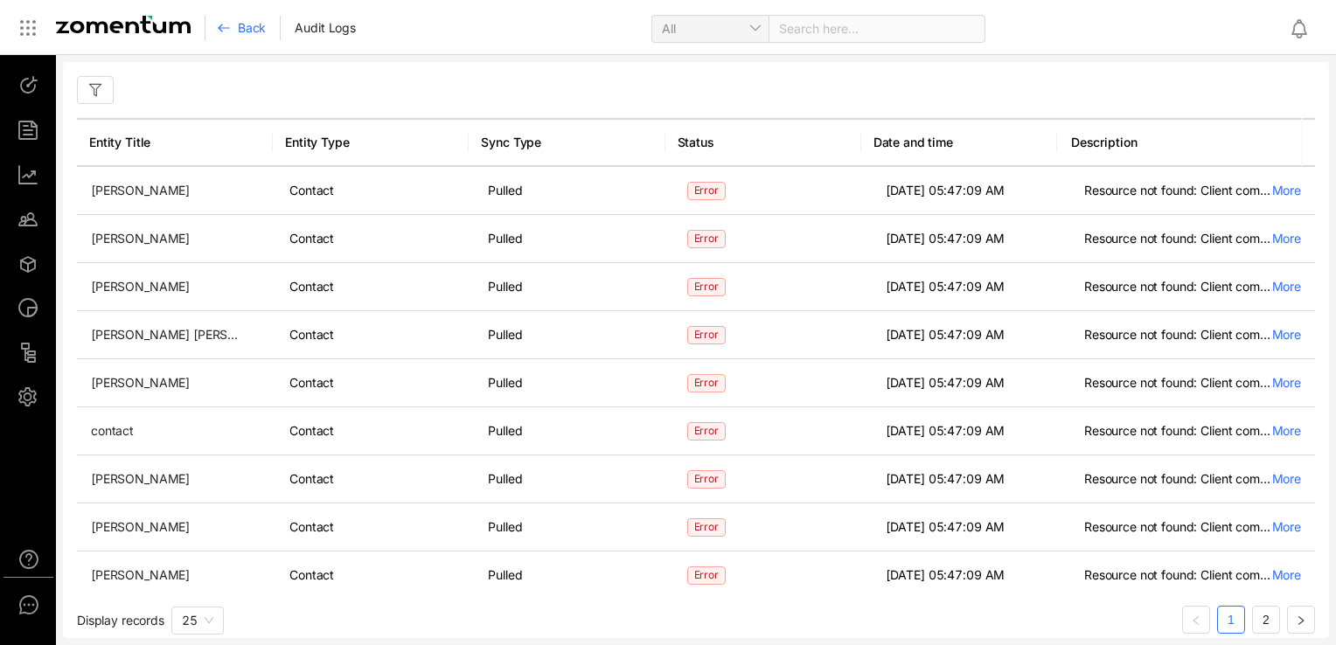
click at [267, 24] on div "Back" at bounding box center [249, 28] width 64 height 24
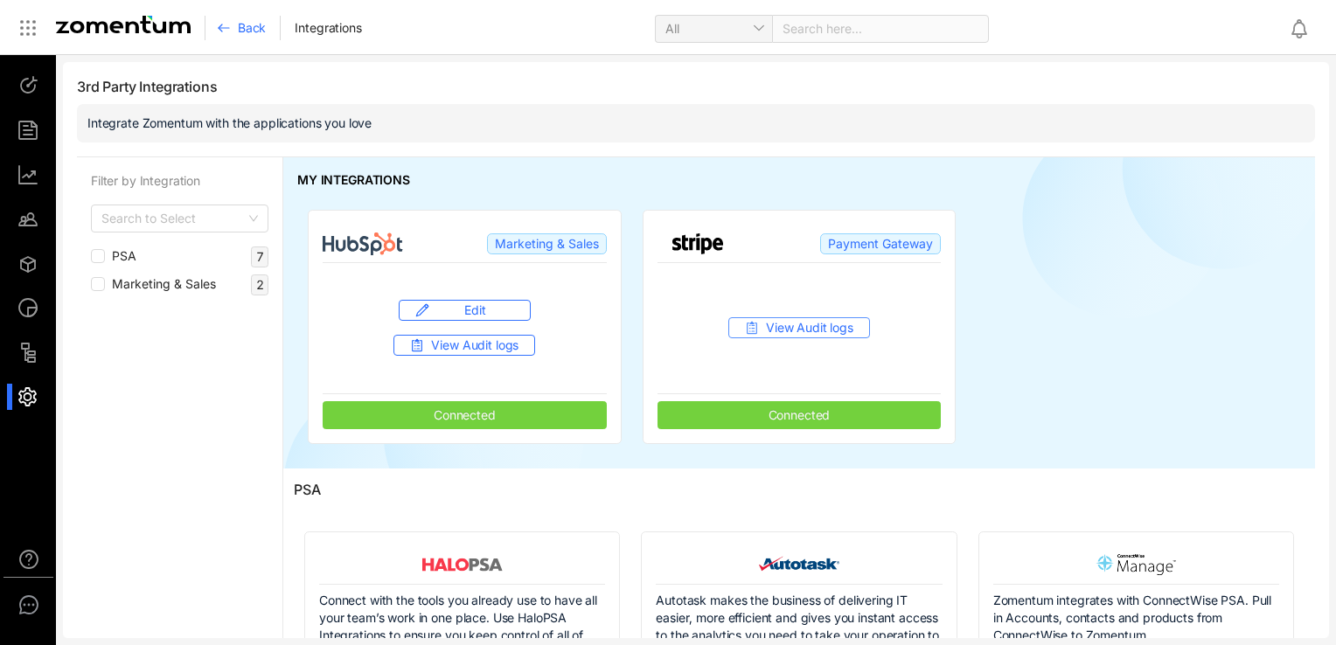
click at [811, 332] on span "View Audit logs" at bounding box center [809, 327] width 87 height 17
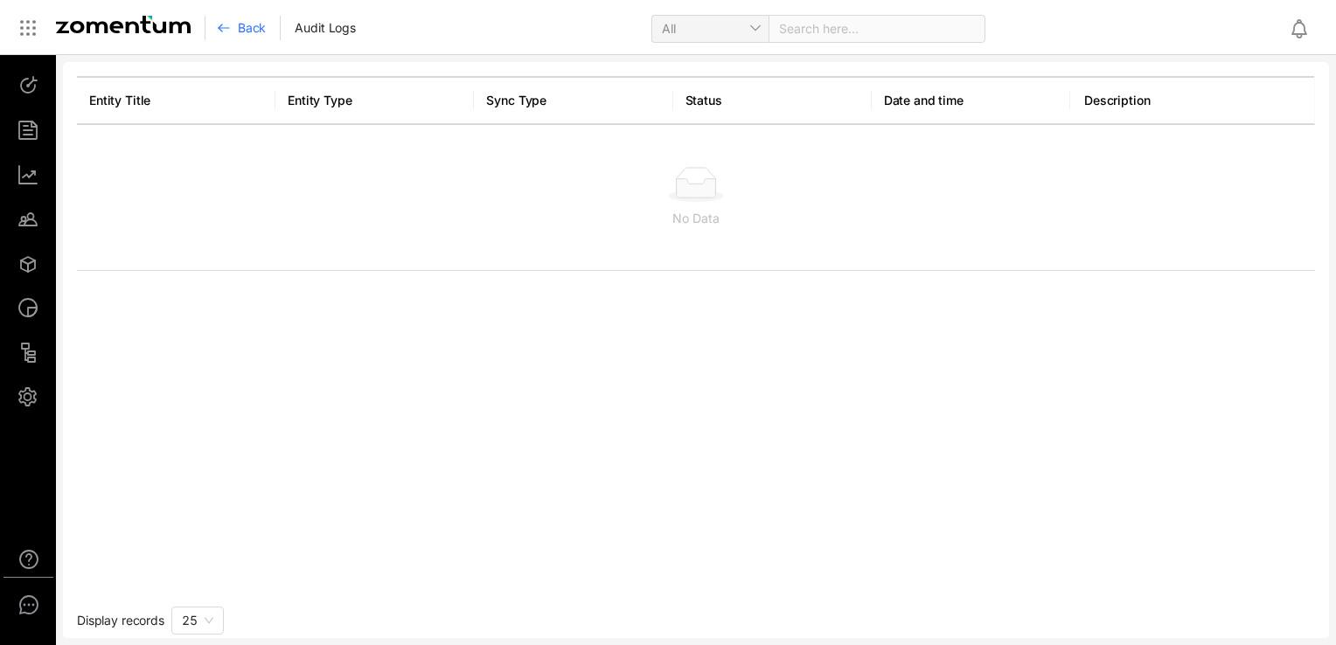
click at [235, 33] on div "Back" at bounding box center [249, 28] width 64 height 24
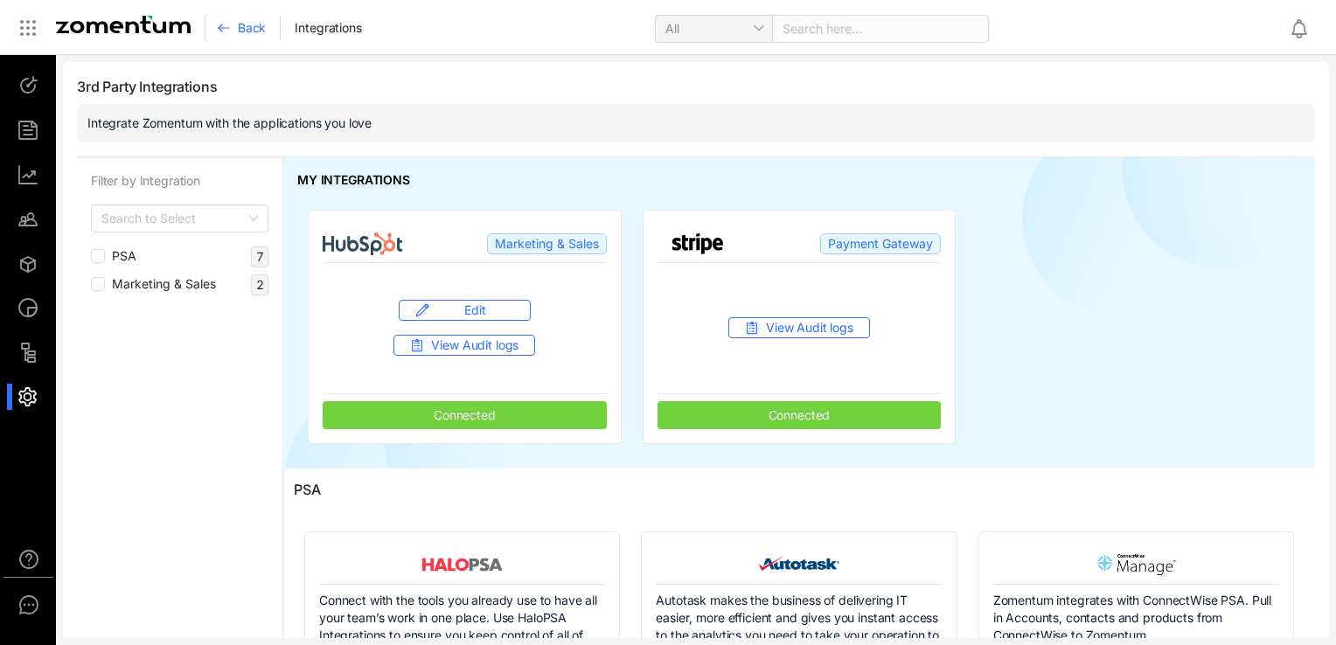
click at [171, 264] on div "PSA 7" at bounding box center [179, 257] width 177 height 21
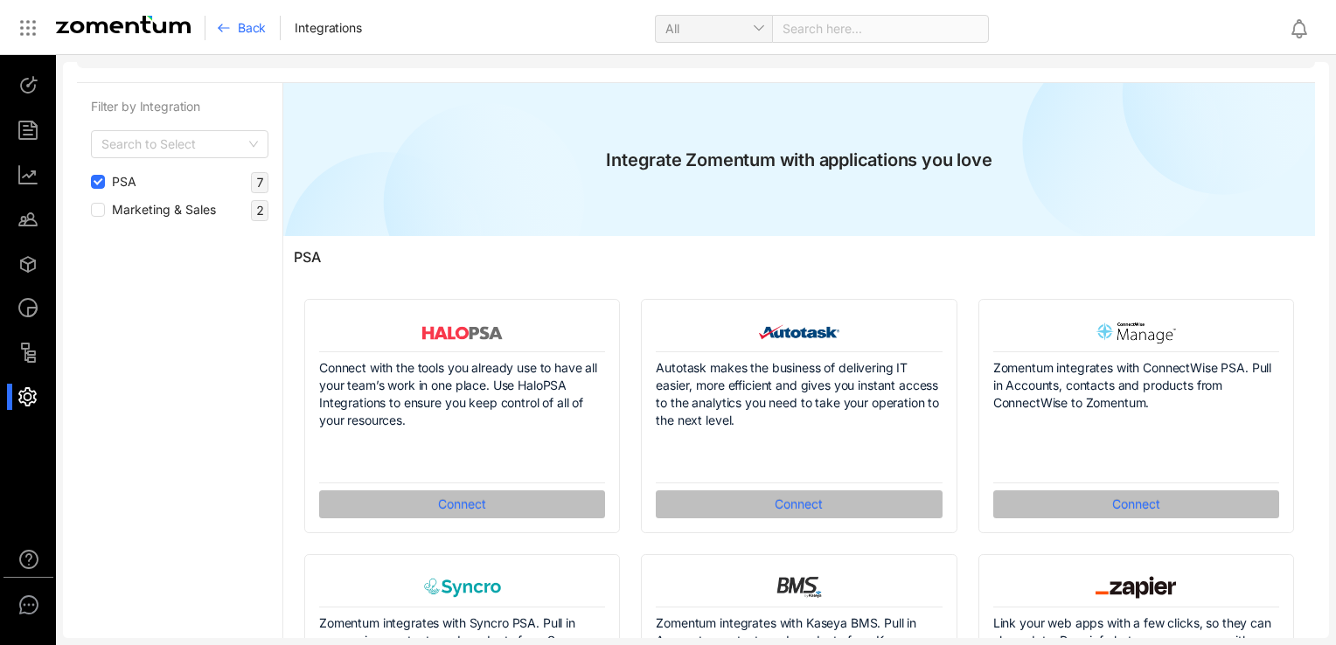
scroll to position [175, 0]
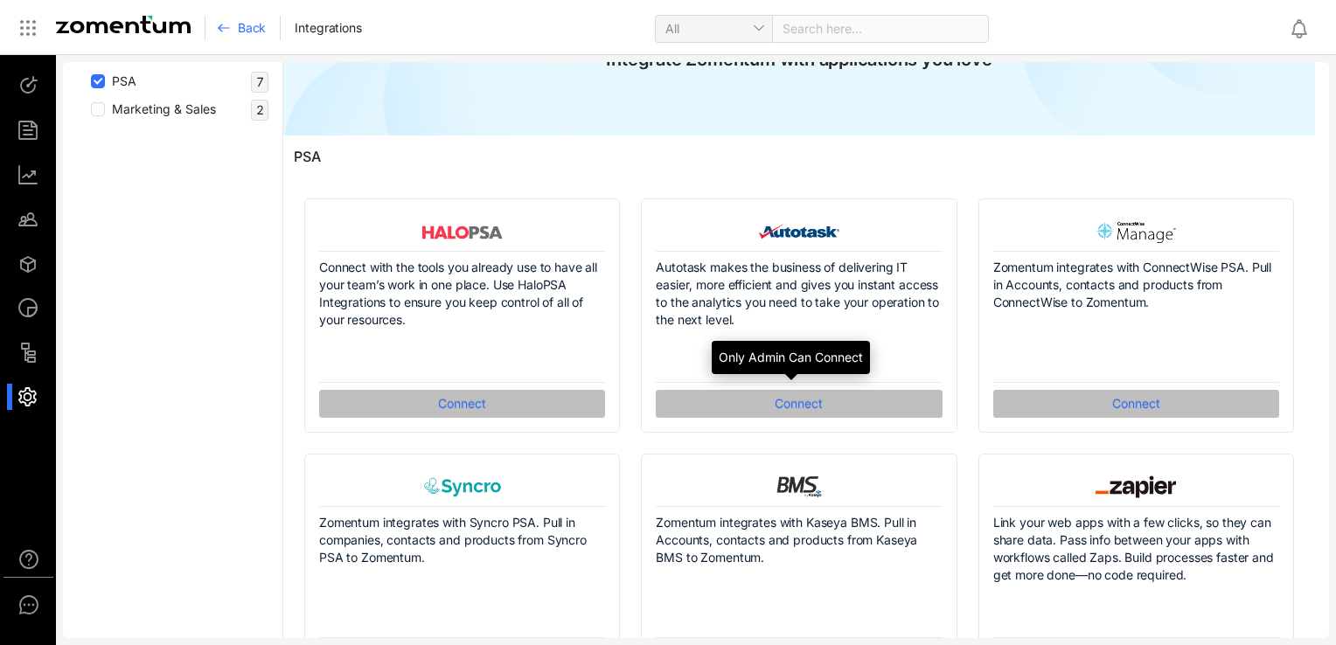
click at [780, 404] on span "Connect" at bounding box center [799, 403] width 48 height 19
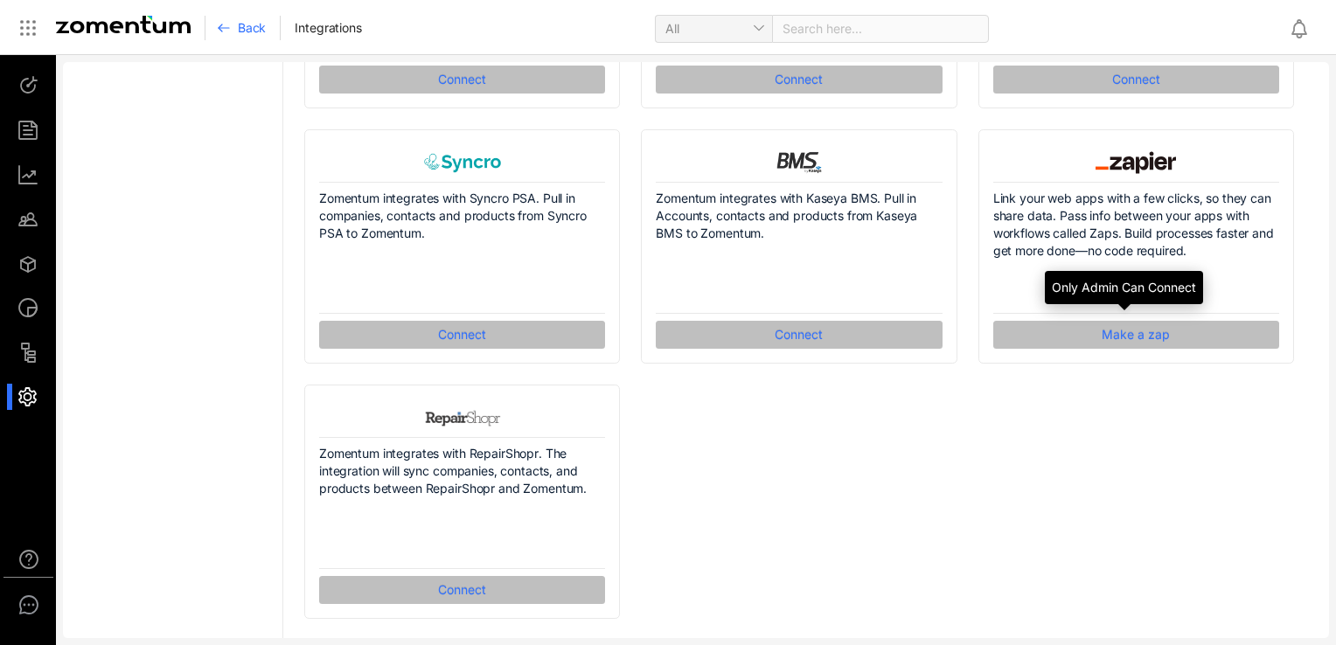
scroll to position [0, 0]
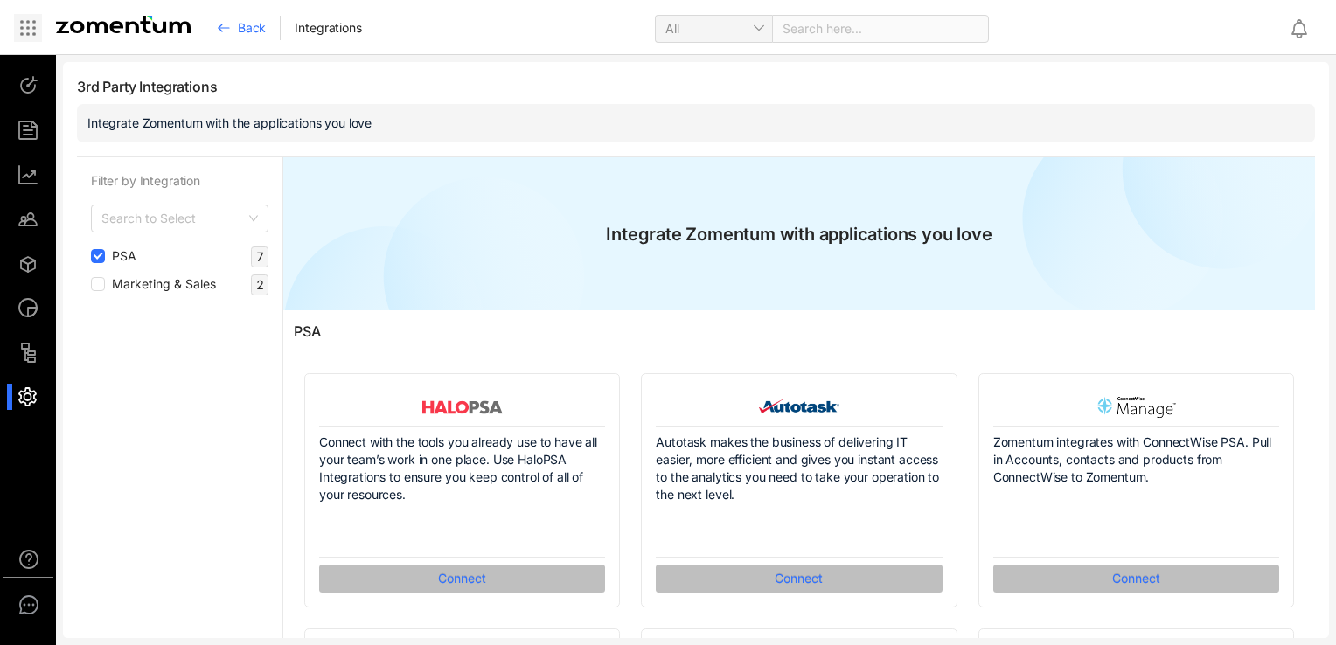
click at [35, 36] on icon at bounding box center [27, 27] width 21 height 21
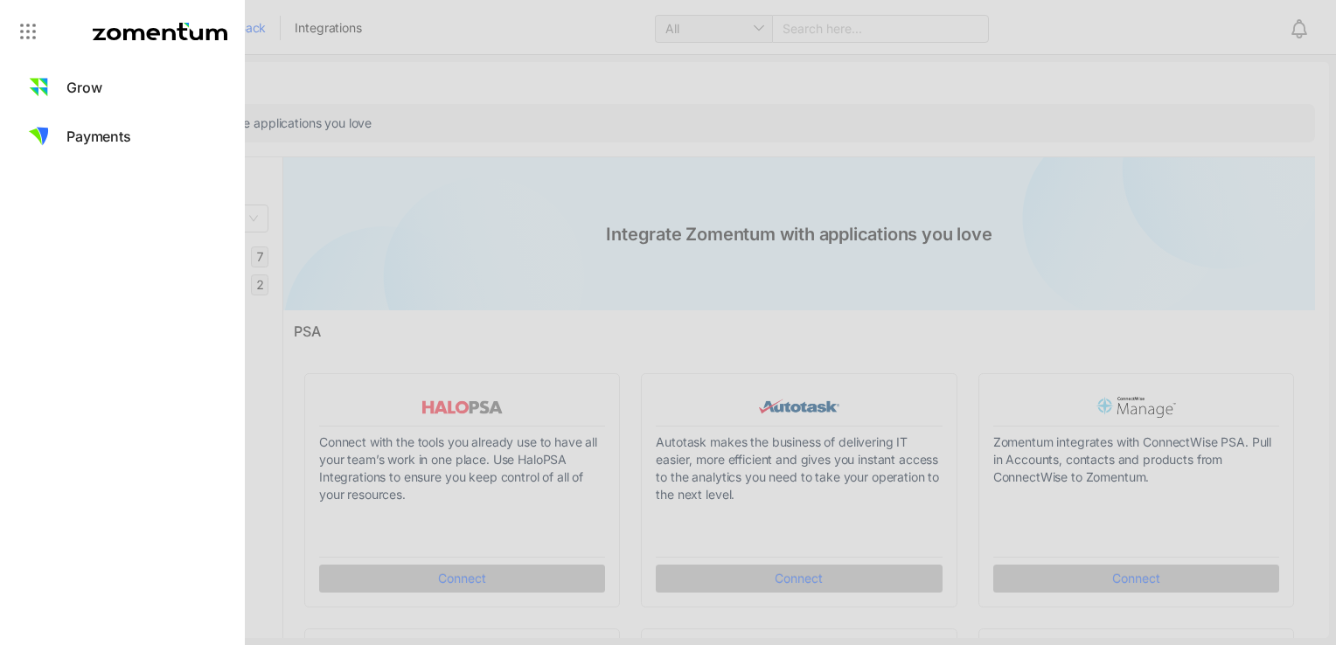
click at [325, 55] on div at bounding box center [668, 322] width 1336 height 645
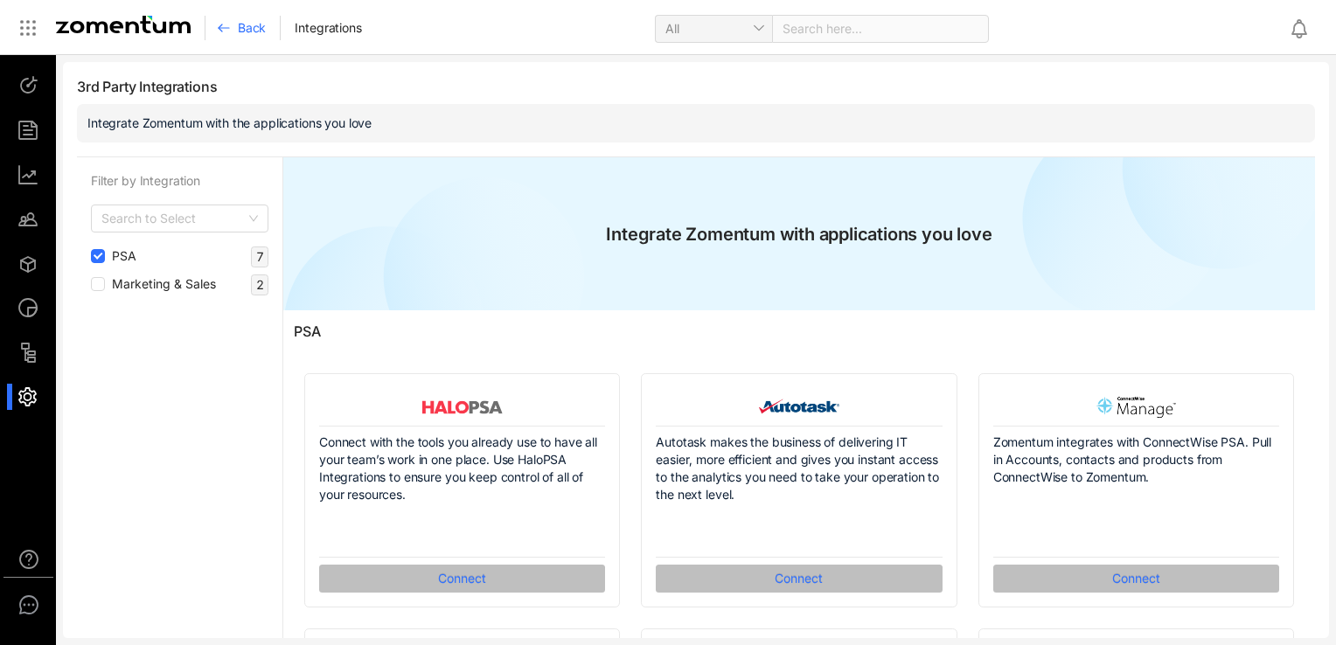
click at [265, 41] on div "Back Integrations All Search here..." at bounding box center [753, 27] width 1044 height 41
click at [261, 35] on span "Back" at bounding box center [252, 27] width 28 height 17
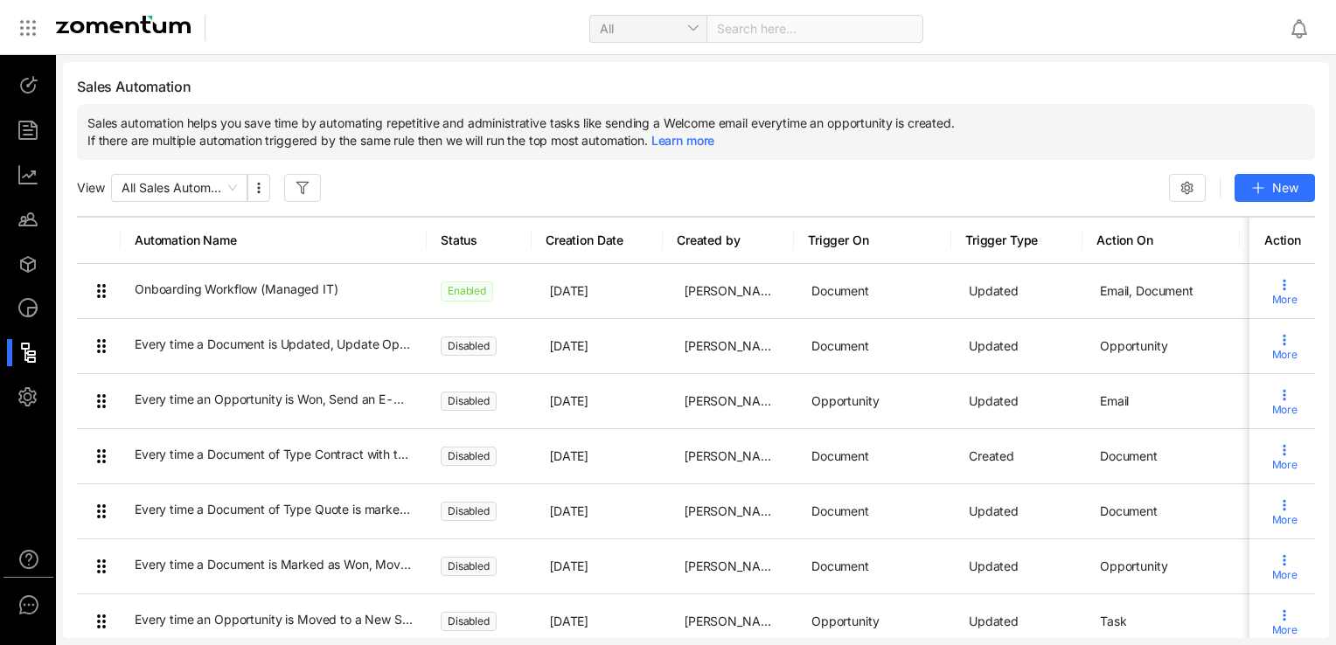
click at [28, 356] on div at bounding box center [36, 352] width 38 height 27
click at [38, 351] on div at bounding box center [36, 352] width 38 height 27
click at [20, 337] on ul at bounding box center [28, 241] width 57 height 372
click at [28, 358] on div at bounding box center [36, 352] width 38 height 27
click at [35, 372] on ul at bounding box center [28, 241] width 57 height 372
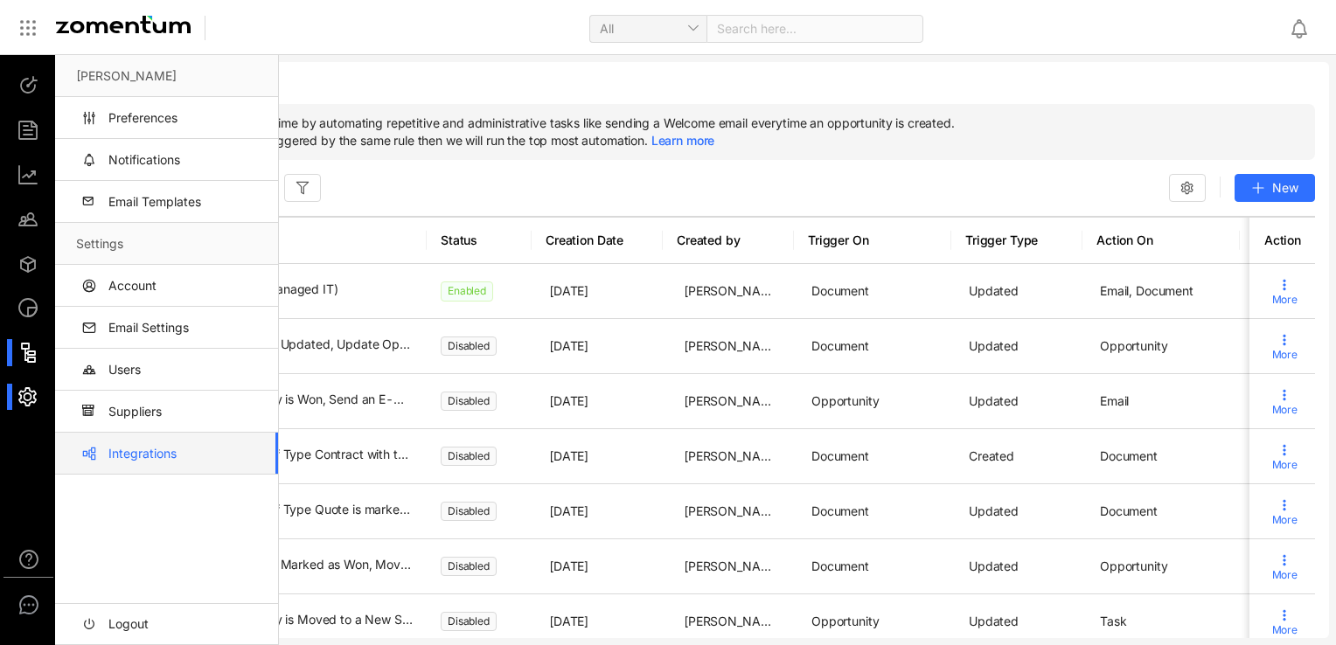
click at [43, 395] on div at bounding box center [36, 397] width 38 height 27
click at [168, 452] on link "Integrations" at bounding box center [170, 454] width 188 height 42
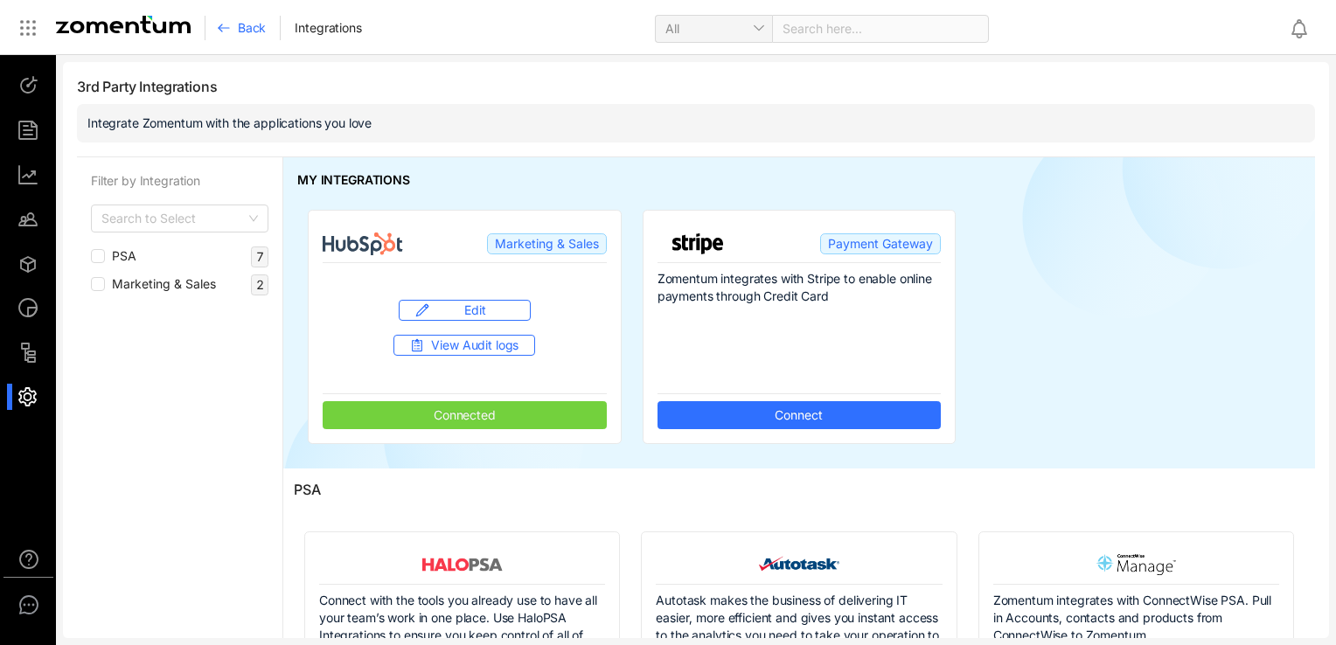
click at [221, 256] on div "PSA 7" at bounding box center [179, 257] width 177 height 21
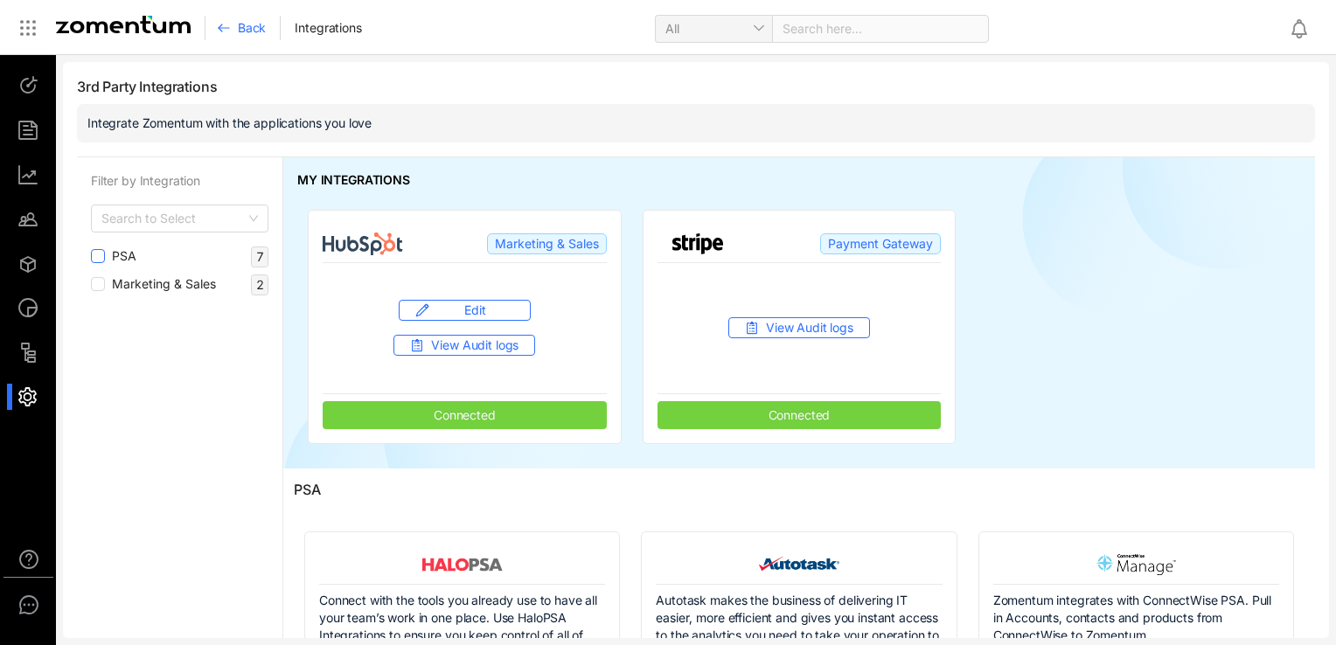
click at [143, 257] on span "PSA" at bounding box center [124, 256] width 38 height 19
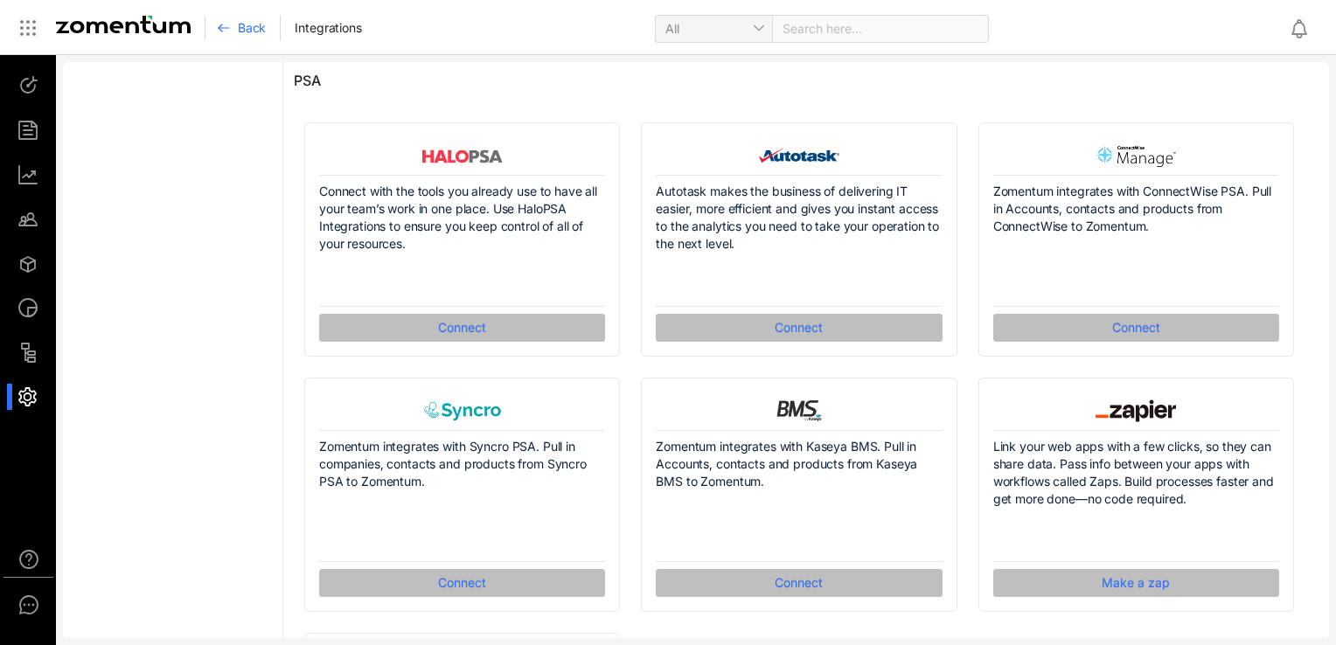
scroll to position [262, 0]
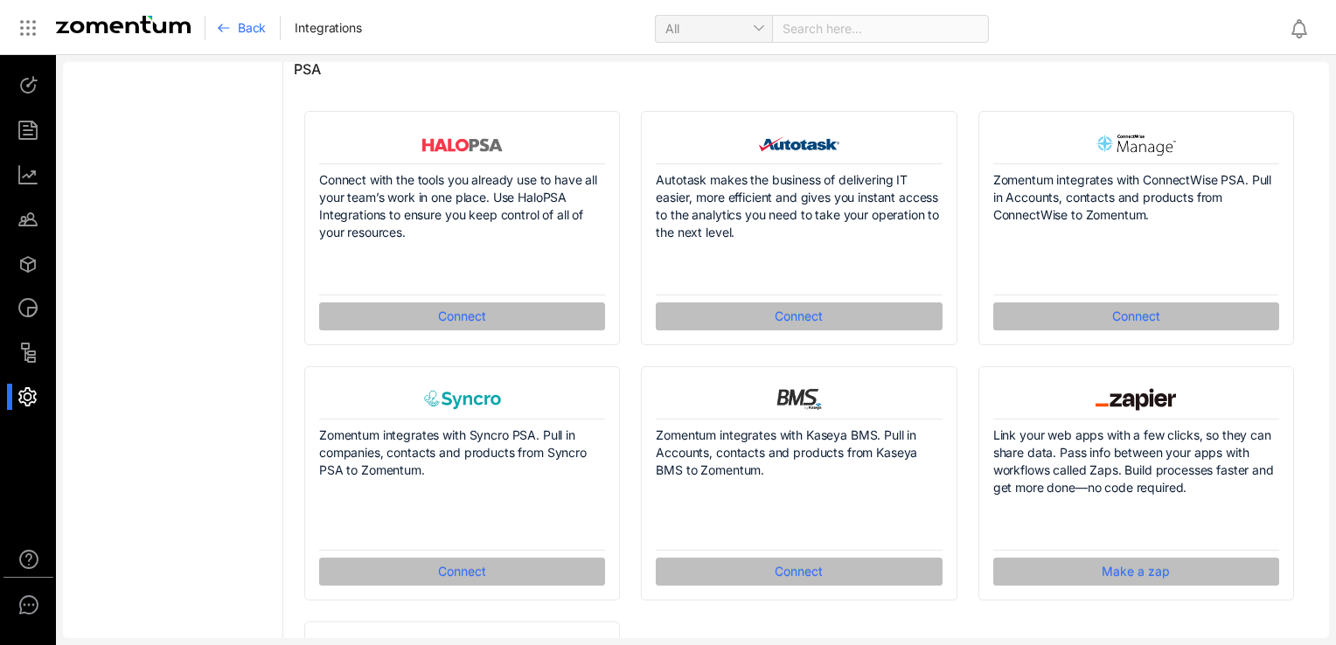
click at [968, 352] on div "Zomentum integrates with ConnectWise PSA. Pull in Accounts, contacts and produc…" at bounding box center [1136, 228] width 337 height 255
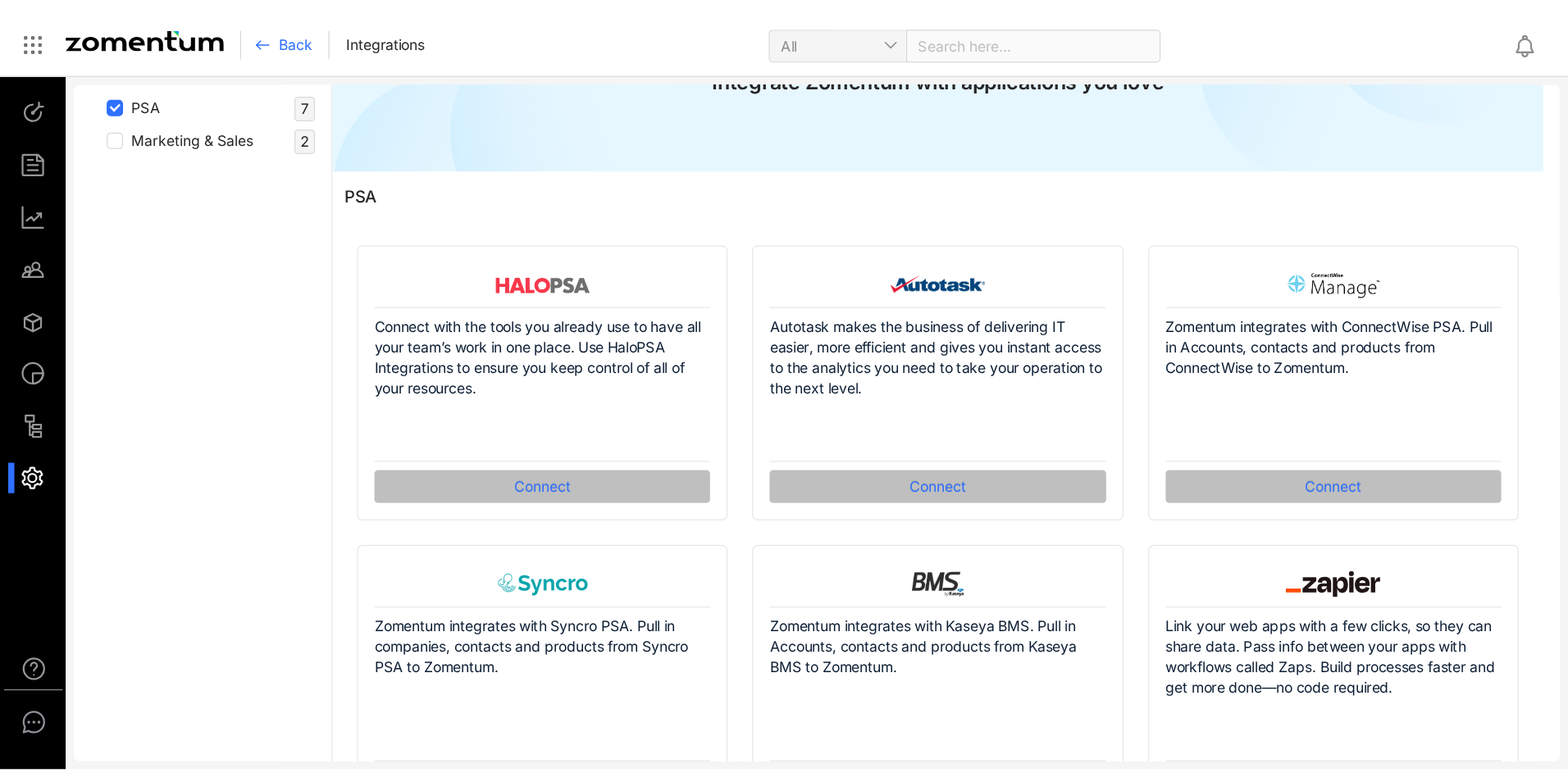
scroll to position [164, 0]
